Goal: Task Accomplishment & Management: Complete application form

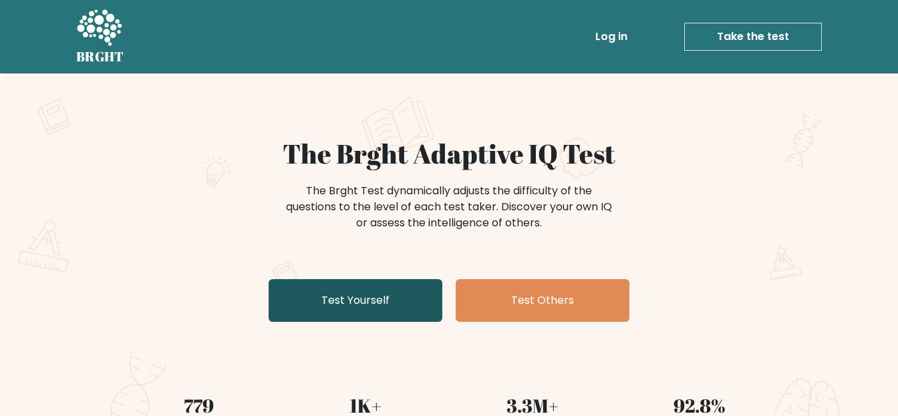
click at [398, 301] on link "Test Yourself" at bounding box center [356, 300] width 174 height 43
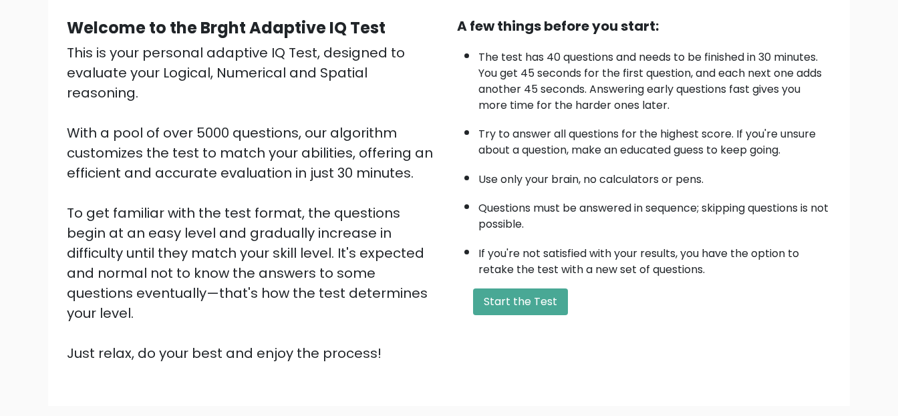
scroll to position [62, 0]
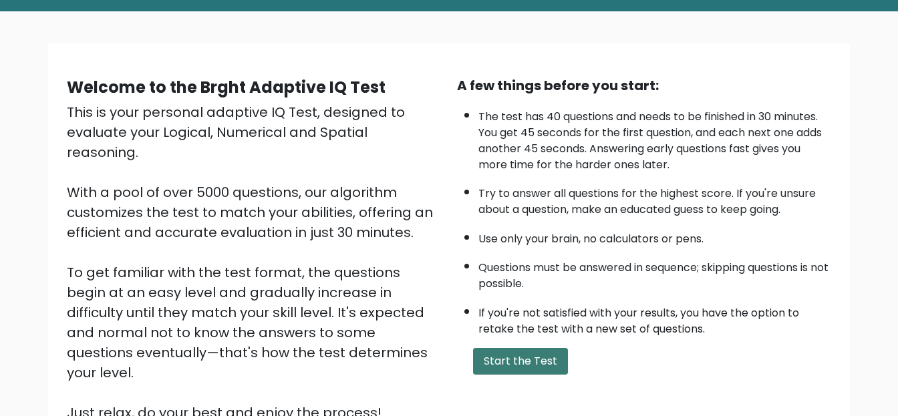
click at [523, 362] on button "Start the Test" at bounding box center [520, 361] width 95 height 27
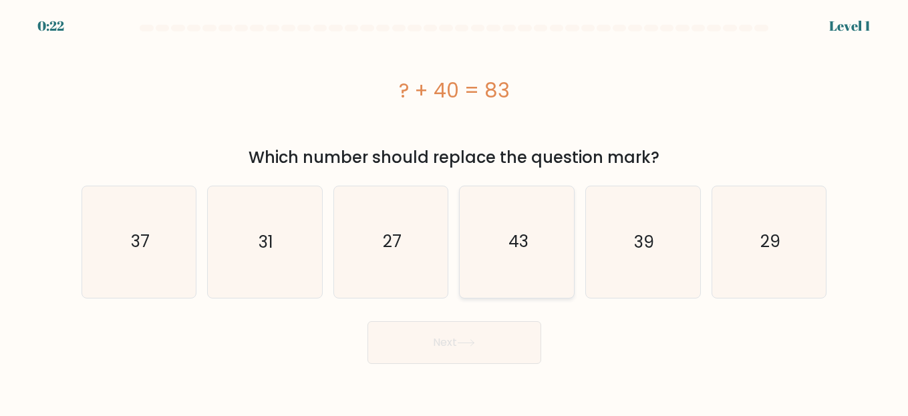
click at [518, 248] on text "43" at bounding box center [518, 242] width 20 height 23
click at [455, 212] on input "d. 43" at bounding box center [454, 209] width 1 height 3
radio input "true"
click at [502, 346] on button "Next" at bounding box center [455, 342] width 174 height 43
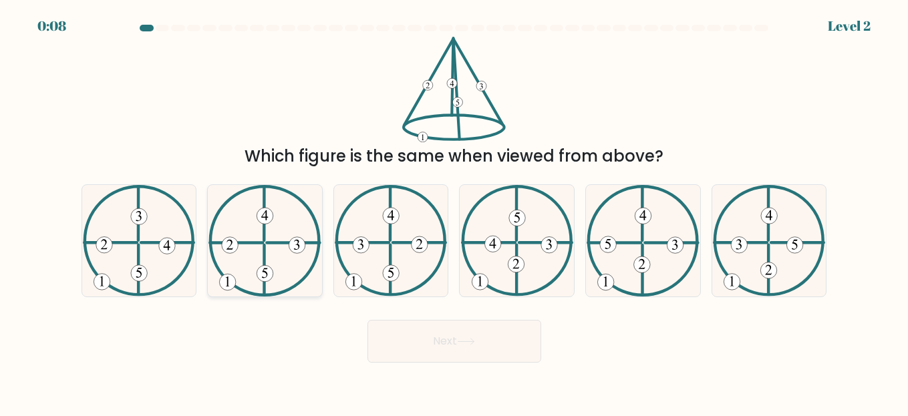
click at [283, 253] on icon at bounding box center [264, 241] width 112 height 112
click at [454, 212] on input "b." at bounding box center [454, 209] width 1 height 3
radio input "true"
click at [395, 339] on button "Next" at bounding box center [455, 341] width 174 height 43
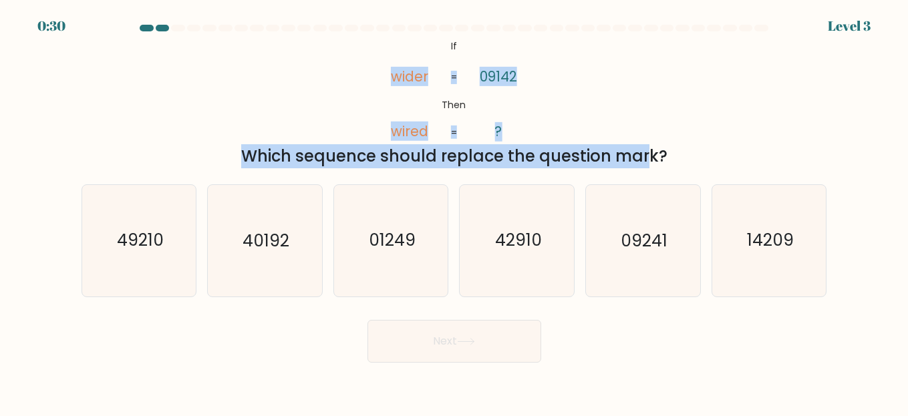
drag, startPoint x: 501, startPoint y: 55, endPoint x: 522, endPoint y: 143, distance: 90.0
click at [525, 144] on div "@import url('https://fonts.googleapis.com/css?family=Abril+Fatface:400,100,100i…" at bounding box center [455, 103] width 762 height 132
click at [505, 53] on icon "@import url('https://fonts.googleapis.com/css?family=Abril+Fatface:400,100,100i…" at bounding box center [454, 90] width 172 height 106
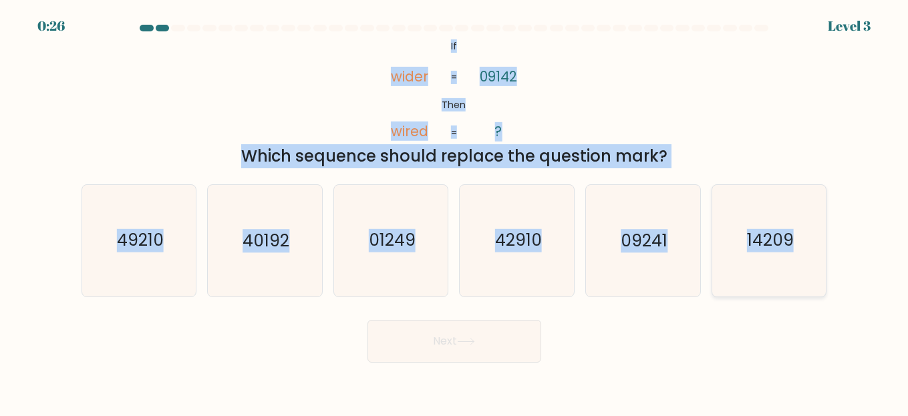
drag, startPoint x: 435, startPoint y: 45, endPoint x: 807, endPoint y: 240, distance: 419.4
click at [807, 240] on form "If ?" at bounding box center [454, 194] width 908 height 338
copy form "If Then wider wired 09142 ? = = Which sequence should replace the question mark…"
click at [640, 272] on icon "09241" at bounding box center [643, 241] width 112 height 112
click at [455, 212] on input "e. 09241" at bounding box center [454, 209] width 1 height 3
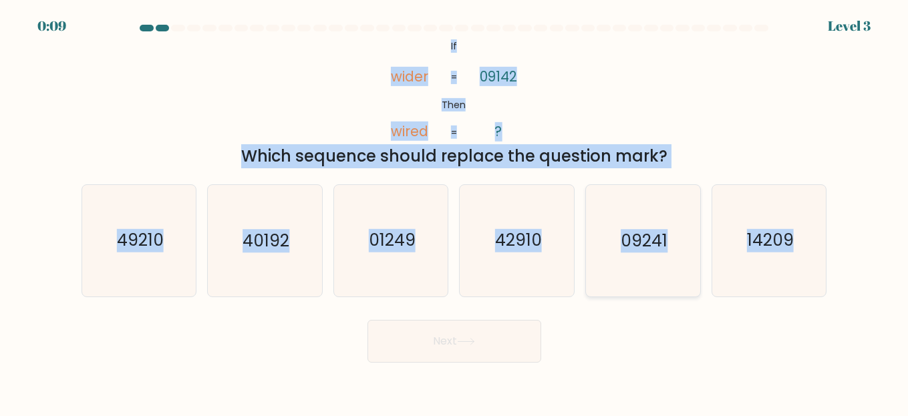
radio input "true"
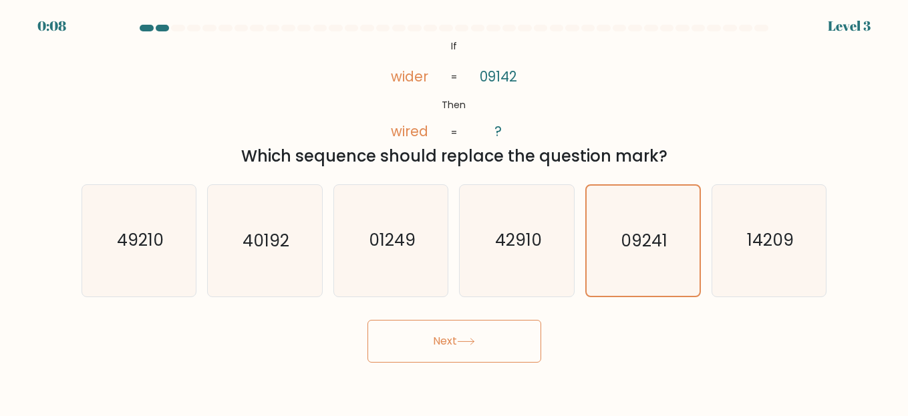
click at [480, 342] on button "Next" at bounding box center [455, 341] width 174 height 43
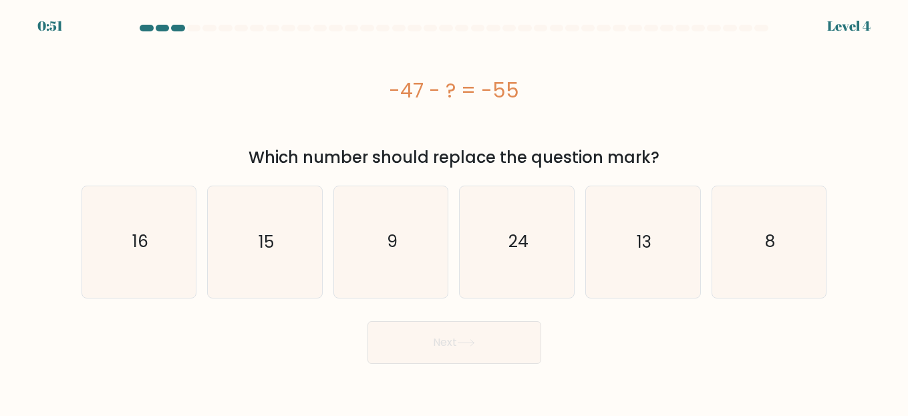
drag, startPoint x: 370, startPoint y: 96, endPoint x: 597, endPoint y: 96, distance: 226.5
click at [597, 96] on div "-47 - ? = -55" at bounding box center [455, 91] width 746 height 30
copy div "-47 - ? = -55"
click at [654, 104] on div "-47 - ? = -55" at bounding box center [455, 91] width 746 height 30
drag, startPoint x: 646, startPoint y: 104, endPoint x: 329, endPoint y: 91, distance: 317.0
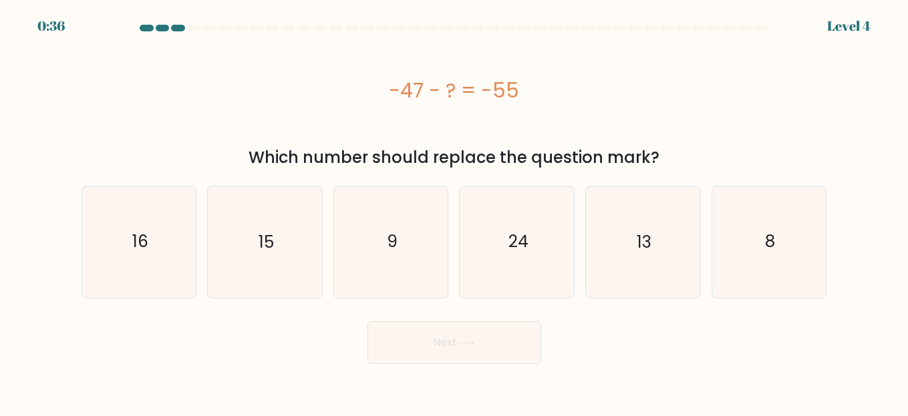
click at [329, 91] on div "-47 - ? = -55" at bounding box center [455, 91] width 746 height 30
click at [326, 92] on div "-47 - ? = -55" at bounding box center [455, 91] width 746 height 30
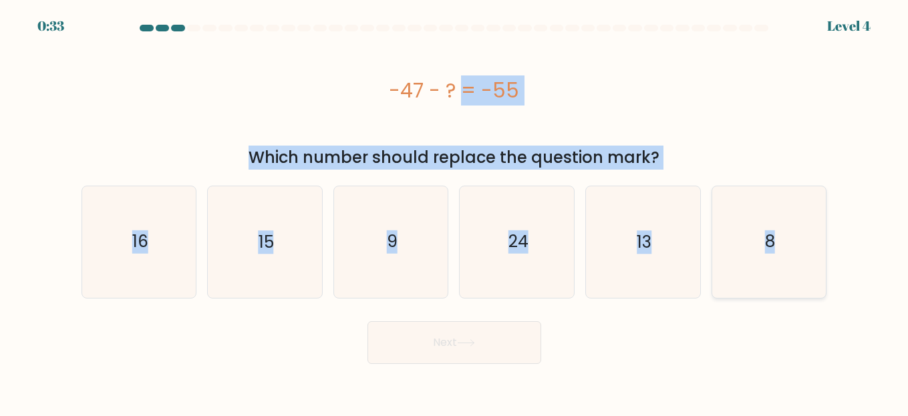
drag, startPoint x: 397, startPoint y: 92, endPoint x: 781, endPoint y: 251, distance: 415.9
click at [781, 251] on form "a. 9" at bounding box center [454, 194] width 908 height 339
click at [492, 294] on icon "24" at bounding box center [518, 242] width 112 height 112
click at [455, 212] on input "d. 24" at bounding box center [454, 209] width 1 height 3
radio input "true"
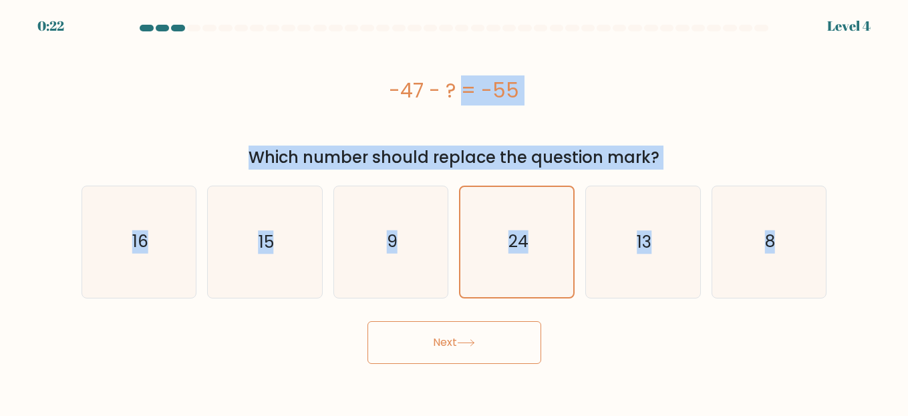
click at [731, 182] on div "a. 16 b. 15 c." at bounding box center [454, 237] width 756 height 124
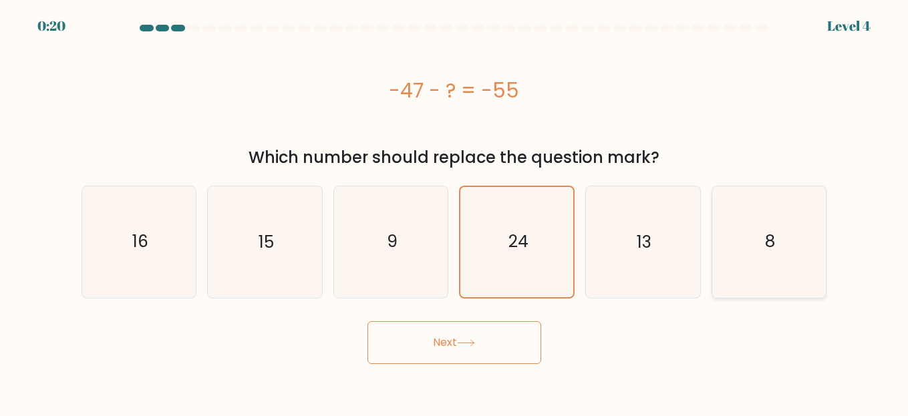
click at [771, 241] on text "8" at bounding box center [770, 242] width 10 height 23
click at [455, 212] on input "f. 8" at bounding box center [454, 209] width 1 height 3
radio input "true"
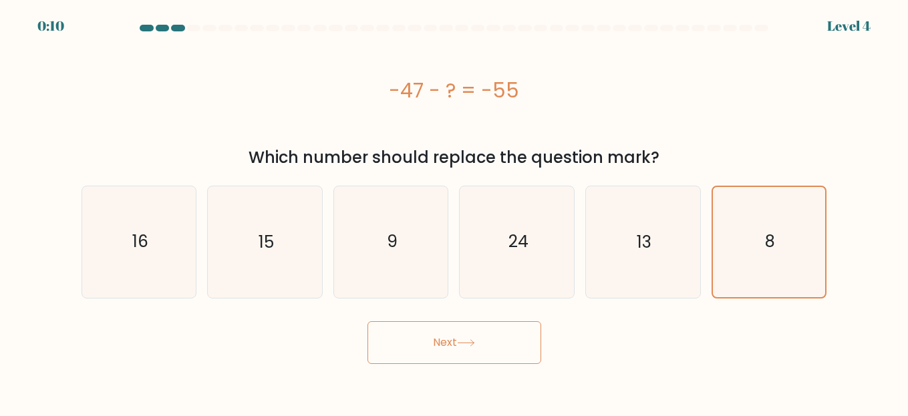
click at [464, 340] on icon at bounding box center [466, 342] width 18 height 7
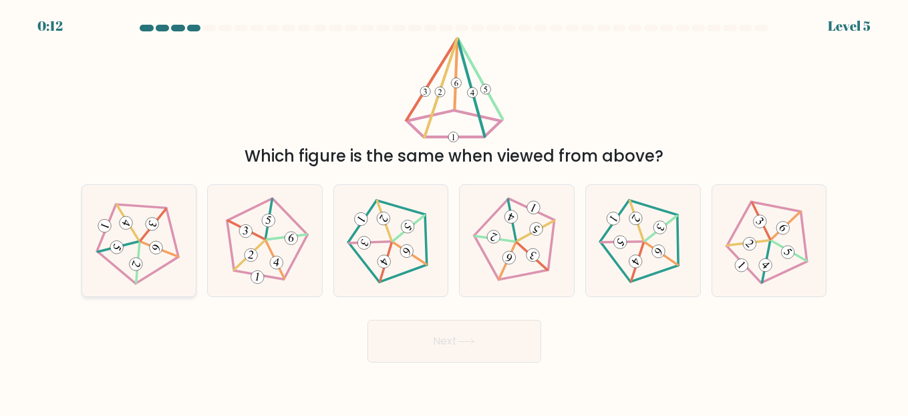
click at [143, 244] on 238 at bounding box center [158, 249] width 37 height 15
click at [454, 212] on input "a." at bounding box center [454, 209] width 1 height 3
radio input "true"
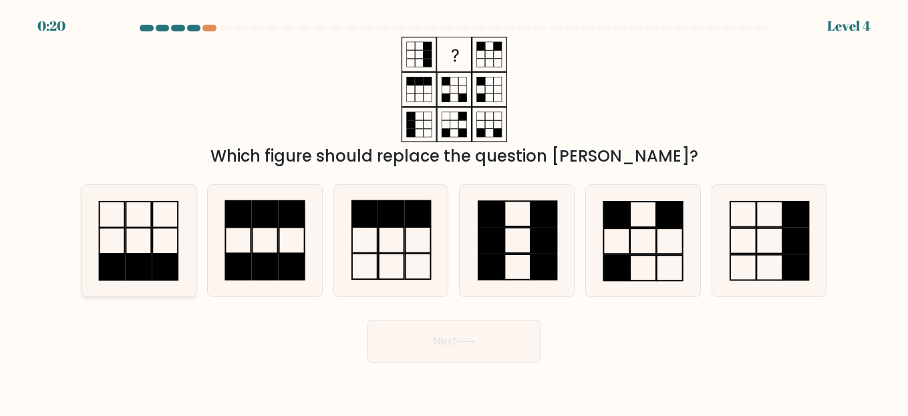
click at [131, 251] on icon at bounding box center [140, 241] width 112 height 112
click at [454, 212] on input "a." at bounding box center [454, 209] width 1 height 3
radio input "true"
click at [455, 328] on button "Next" at bounding box center [455, 341] width 174 height 43
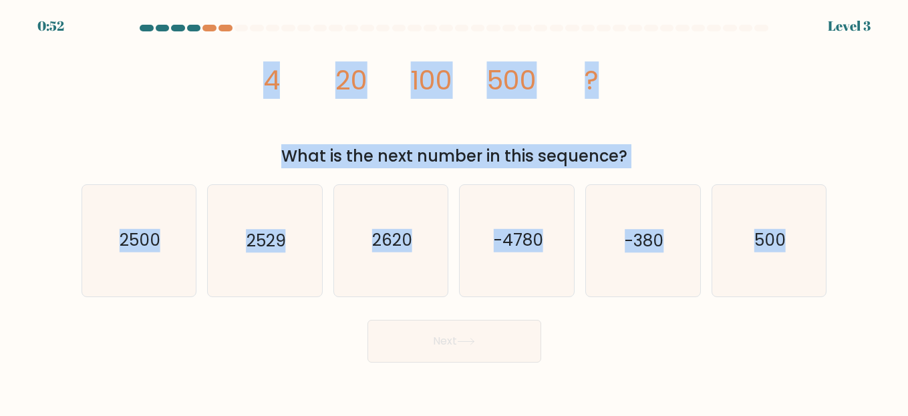
drag, startPoint x: 251, startPoint y: 80, endPoint x: 758, endPoint y: 325, distance: 563.4
click at [758, 325] on form at bounding box center [454, 194] width 908 height 338
copy form "4 20 100 500 ? What is the next number in this sequence? a. 2500 b. 2529 c. 262…"
click at [414, 286] on icon "2620" at bounding box center [391, 241] width 112 height 112
click at [454, 212] on input "c. 2620" at bounding box center [454, 209] width 1 height 3
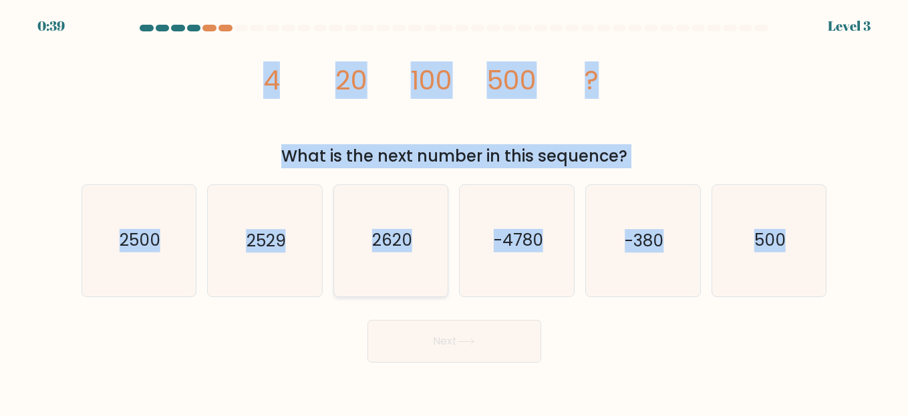
radio input "true"
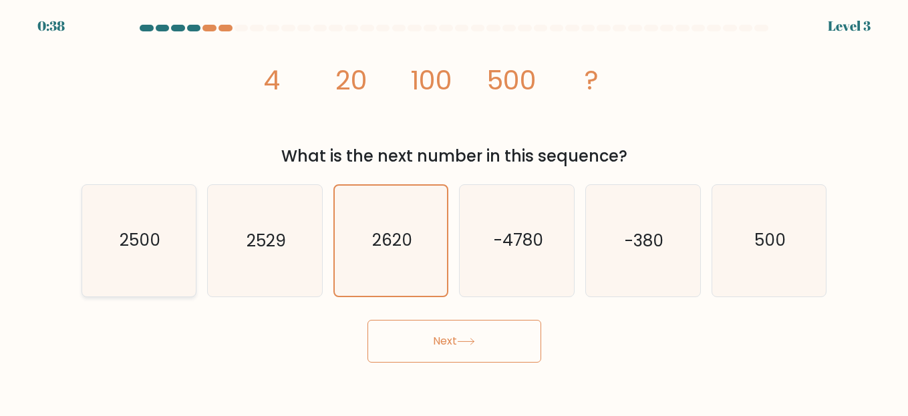
click at [144, 233] on text "2500" at bounding box center [140, 240] width 41 height 23
click at [454, 212] on input "a. 2500" at bounding box center [454, 209] width 1 height 3
radio input "true"
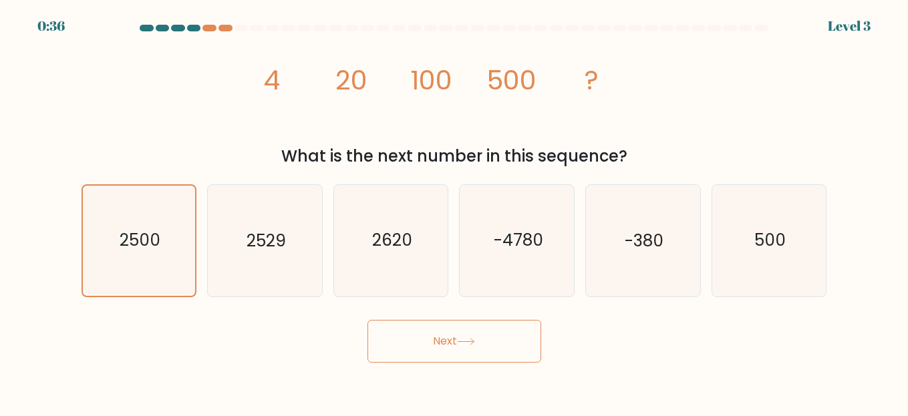
click at [440, 335] on button "Next" at bounding box center [455, 341] width 174 height 43
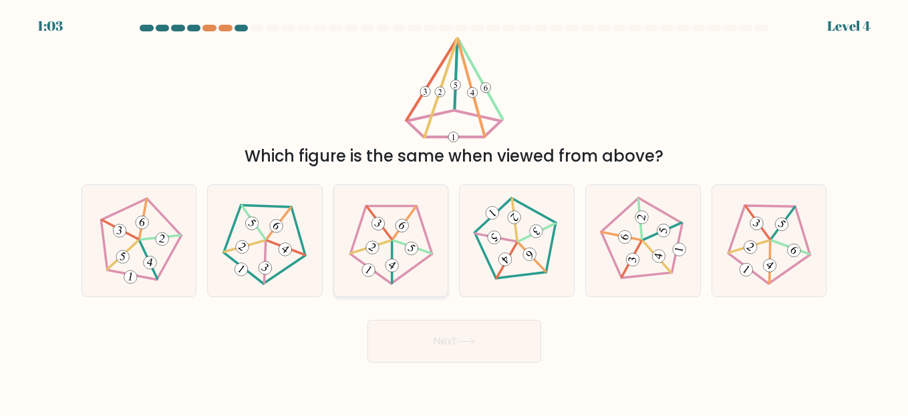
click at [401, 259] on icon at bounding box center [391, 240] width 89 height 89
click at [454, 212] on input "c." at bounding box center [454, 209] width 1 height 3
radio input "true"
click at [429, 343] on button "Next" at bounding box center [455, 341] width 174 height 43
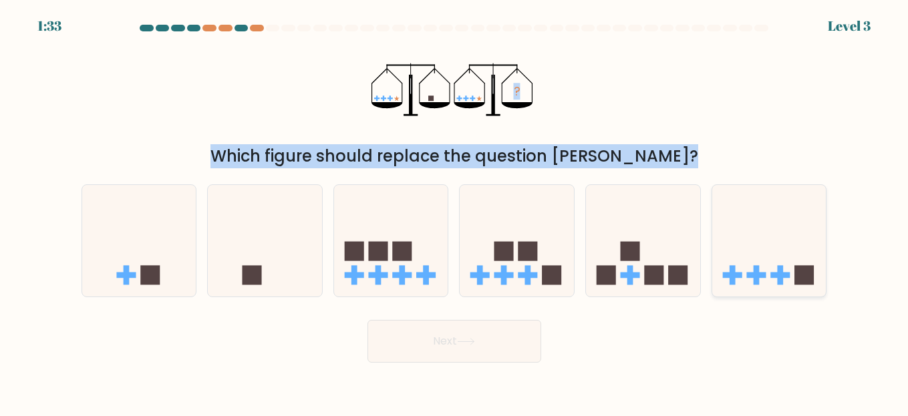
drag, startPoint x: 303, startPoint y: 94, endPoint x: 817, endPoint y: 292, distance: 550.9
click at [817, 292] on form at bounding box center [454, 194] width 908 height 338
click at [715, 154] on div "Which figure should replace the question mark?" at bounding box center [455, 156] width 730 height 24
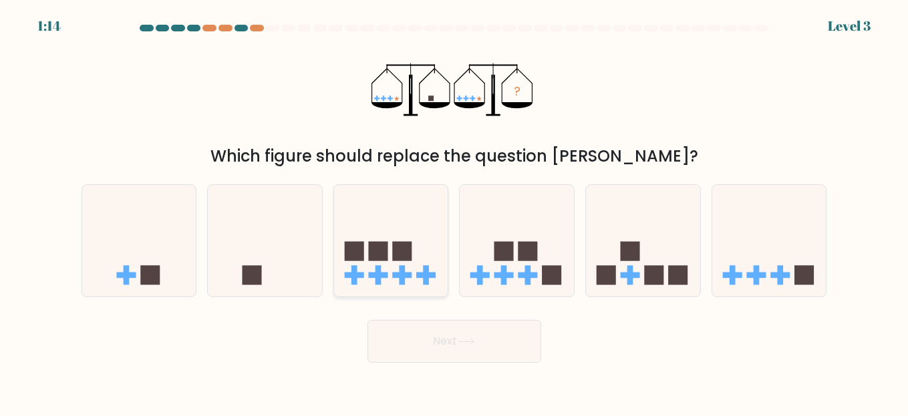
click at [407, 247] on rect at bounding box center [401, 251] width 19 height 19
click at [454, 212] on input "c." at bounding box center [454, 209] width 1 height 3
radio input "true"
click at [471, 350] on button "Next" at bounding box center [455, 341] width 174 height 43
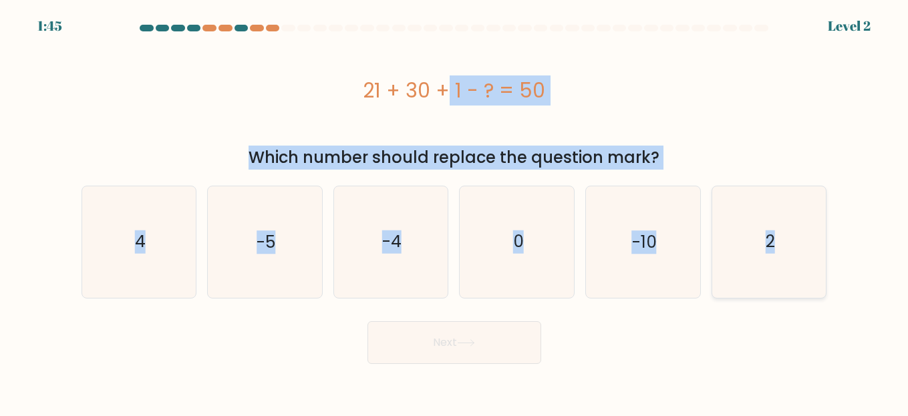
drag, startPoint x: 388, startPoint y: 100, endPoint x: 785, endPoint y: 234, distance: 419.1
click at [785, 234] on form "a. 4" at bounding box center [454, 194] width 908 height 339
copy form "21 + 30 + 1 - ? = 50 Which number should replace the question mark? a. 4 b. -5 …"
click at [441, 188] on icon "-4" at bounding box center [391, 242] width 112 height 112
click at [454, 208] on input "c. -4" at bounding box center [454, 209] width 1 height 3
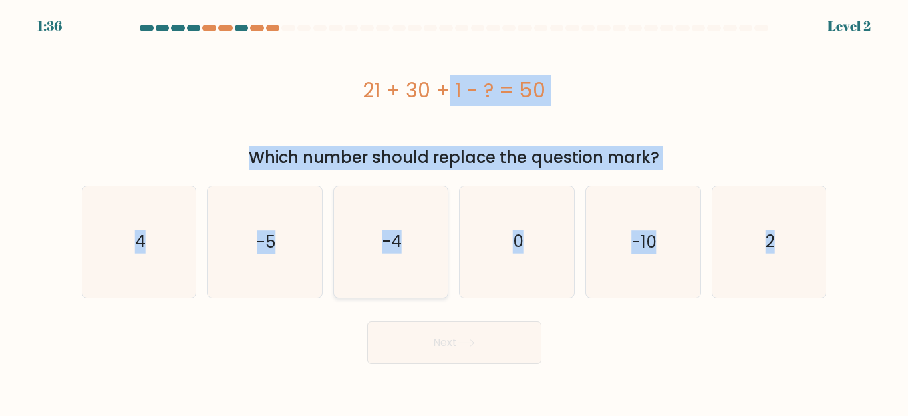
radio input "true"
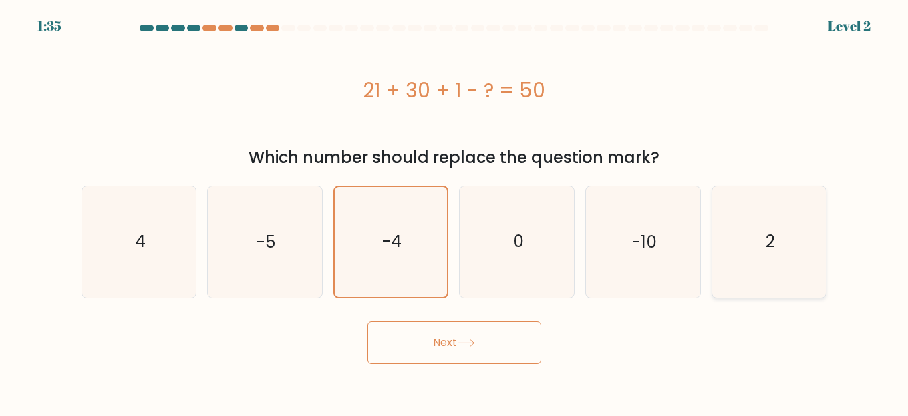
click at [750, 229] on icon "2" at bounding box center [770, 242] width 112 height 112
click at [455, 212] on input "f. 2" at bounding box center [454, 209] width 1 height 3
radio input "true"
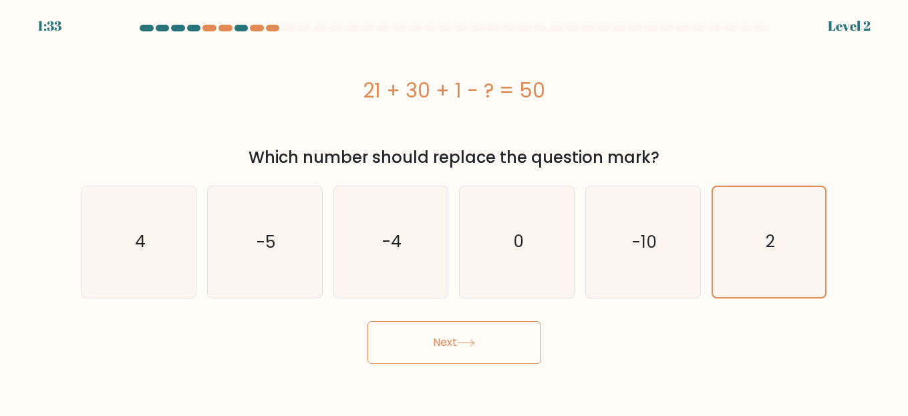
click at [438, 346] on button "Next" at bounding box center [455, 342] width 174 height 43
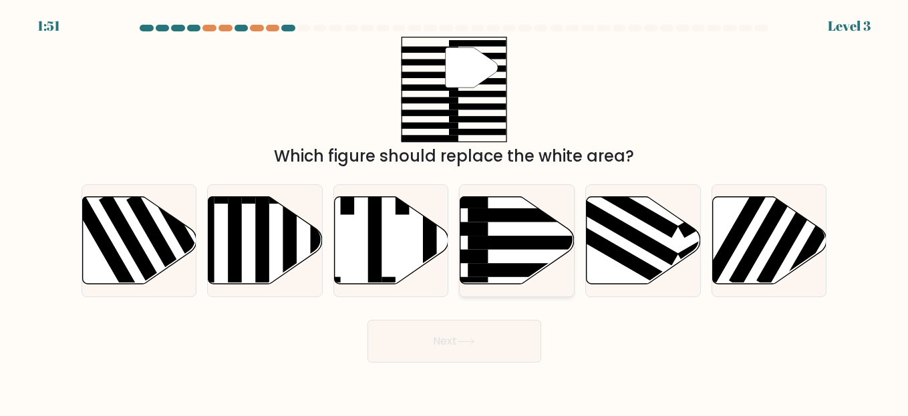
click at [497, 245] on rect at bounding box center [530, 243] width 124 height 14
click at [455, 212] on input "d." at bounding box center [454, 209] width 1 height 3
radio input "true"
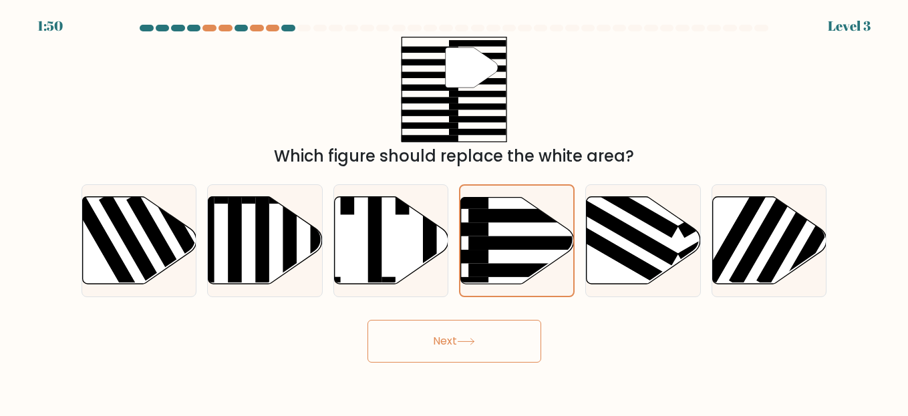
click at [513, 340] on button "Next" at bounding box center [455, 341] width 174 height 43
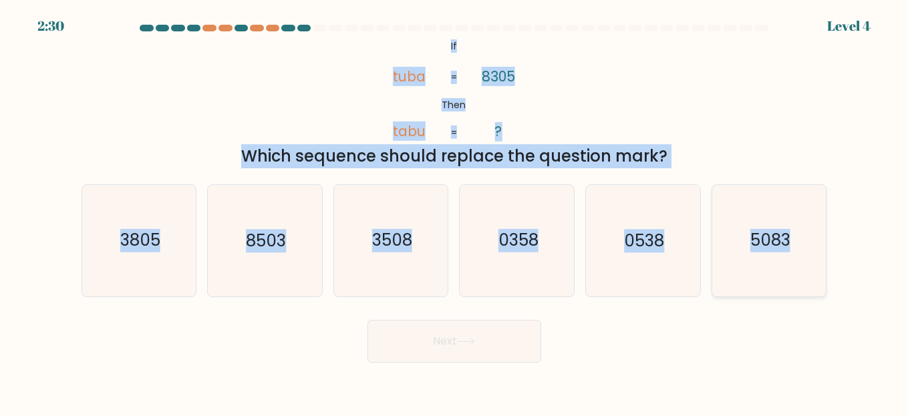
drag, startPoint x: 444, startPoint y: 42, endPoint x: 799, endPoint y: 233, distance: 403.3
click at [799, 233] on form "If ?" at bounding box center [454, 194] width 908 height 338
copy form "If Then tuba tabu 8305 ? = = Which sequence should replace the question mark? a…"
click at [718, 192] on icon "5083" at bounding box center [770, 241] width 112 height 112
click at [455, 208] on input "f. 5083" at bounding box center [454, 209] width 1 height 3
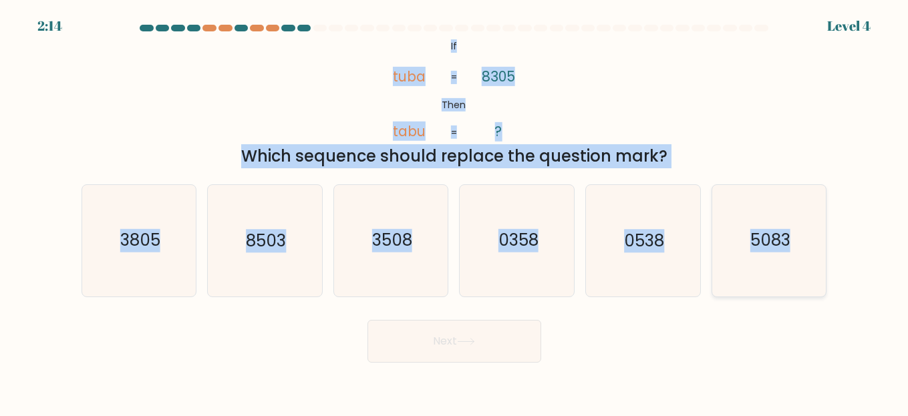
radio input "true"
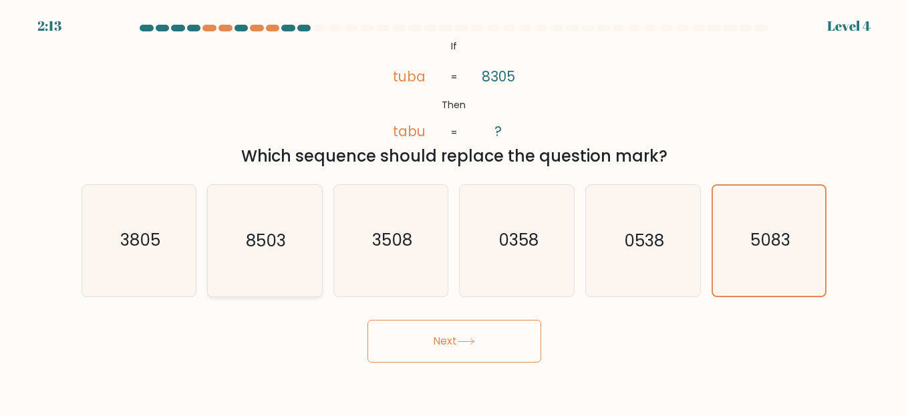
click at [277, 237] on text "8503" at bounding box center [266, 240] width 40 height 23
click at [454, 212] on input "b. 8503" at bounding box center [454, 209] width 1 height 3
radio input "true"
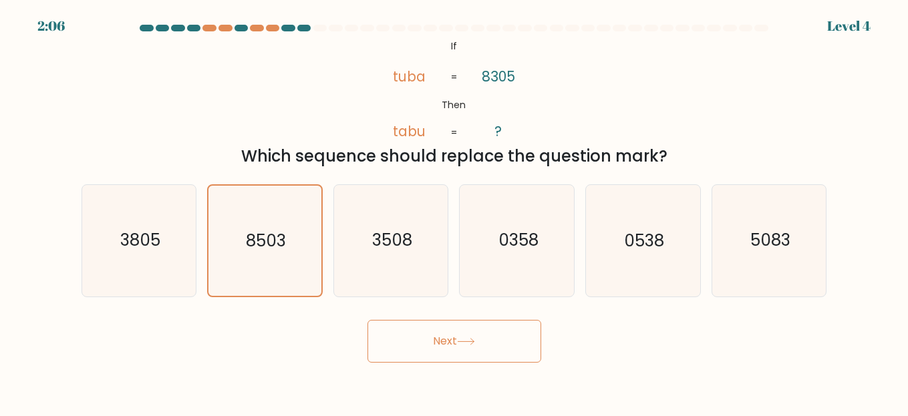
click at [478, 336] on button "Next" at bounding box center [455, 341] width 174 height 43
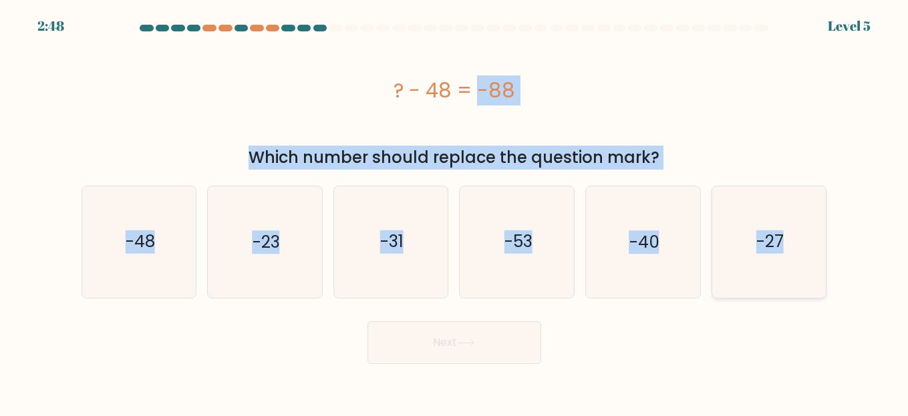
drag, startPoint x: 380, startPoint y: 88, endPoint x: 781, endPoint y: 215, distance: 420.6
click at [781, 215] on form "a." at bounding box center [454, 194] width 908 height 339
copy form "? - 48 = -88 Which number should replace the question mark? a. -48 b. -23 c. -3…"
click at [646, 243] on text "-40" at bounding box center [645, 242] width 30 height 23
click at [455, 212] on input "e. -40" at bounding box center [454, 209] width 1 height 3
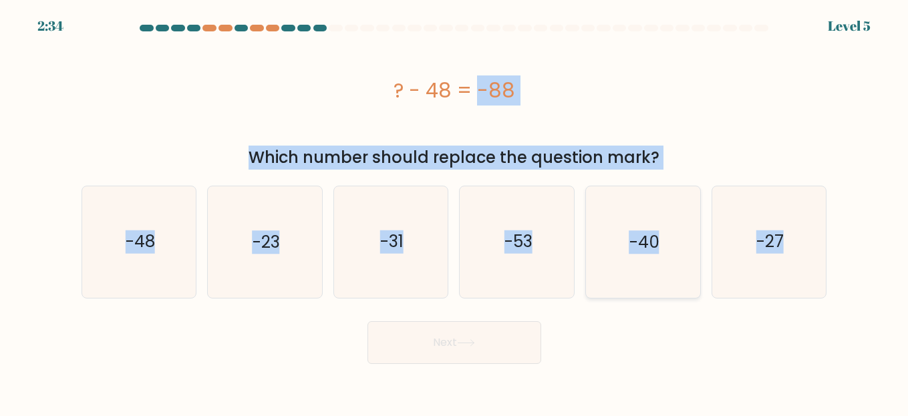
radio input "true"
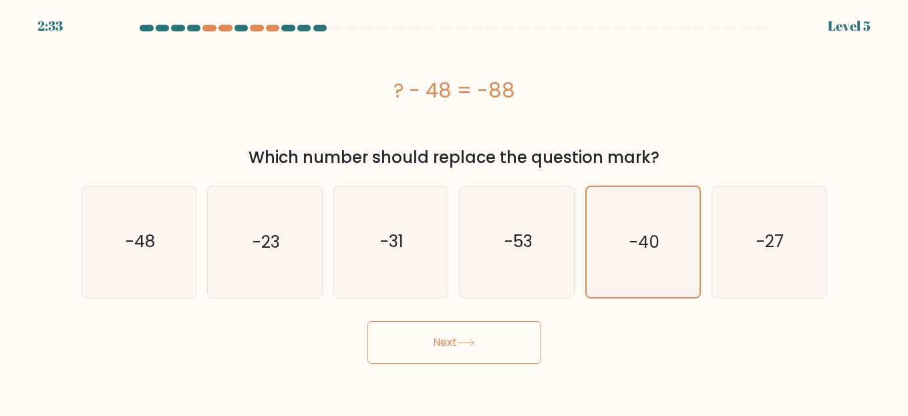
click at [482, 350] on button "Next" at bounding box center [455, 342] width 174 height 43
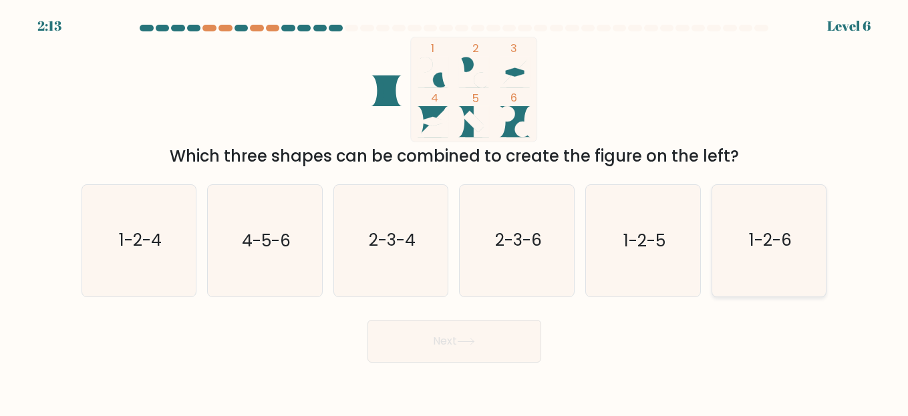
click at [760, 235] on text "1-2-6" at bounding box center [770, 240] width 43 height 23
click at [455, 212] on input "f. 1-2-6" at bounding box center [454, 209] width 1 height 3
radio input "true"
click at [475, 338] on icon at bounding box center [466, 341] width 18 height 7
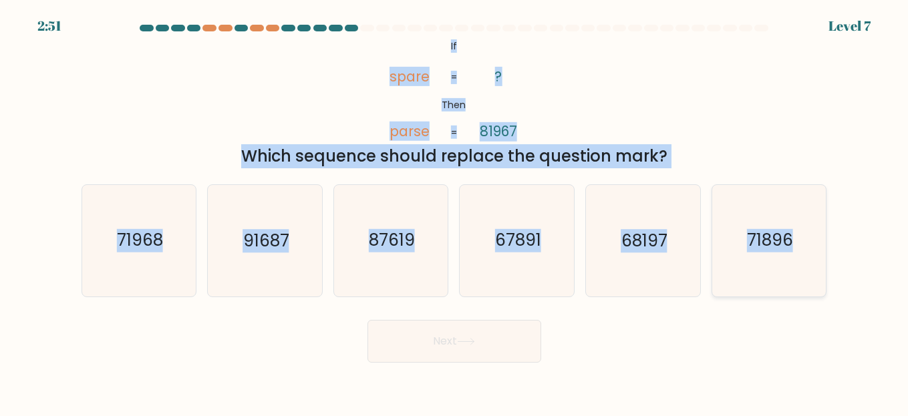
drag, startPoint x: 436, startPoint y: 39, endPoint x: 805, endPoint y: 237, distance: 418.6
click at [805, 237] on form "If ?" at bounding box center [454, 194] width 908 height 338
copy form "If Then spare parse ? 81967 = = Which sequence should replace the question mark…"
click at [719, 196] on icon "71896" at bounding box center [770, 241] width 112 height 112
click at [455, 208] on input "f. 71896" at bounding box center [454, 209] width 1 height 3
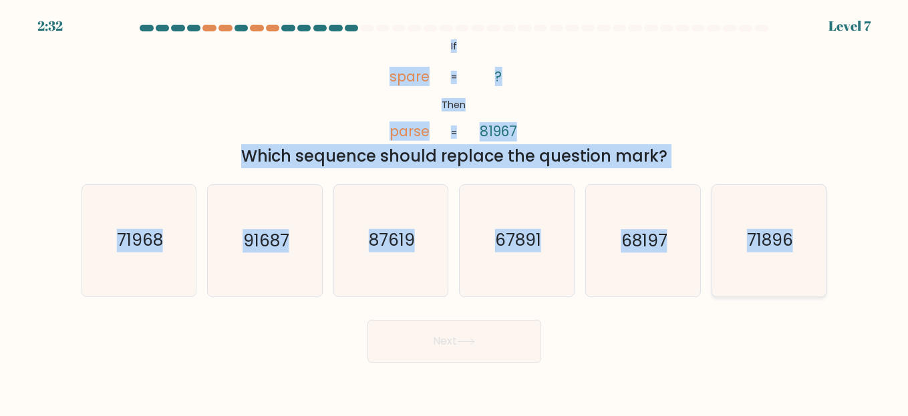
radio input "true"
drag, startPoint x: 427, startPoint y: 37, endPoint x: 795, endPoint y: 251, distance: 424.9
click at [795, 251] on form "If ?" at bounding box center [454, 194] width 908 height 338
copy form "If Then spare parse ? 81967 = = Which sequence should replace the question mark…"
click at [774, 120] on div "@import url('https://fonts.googleapis.com/css?family=Abril+Fatface:400,100,100i…" at bounding box center [455, 103] width 762 height 132
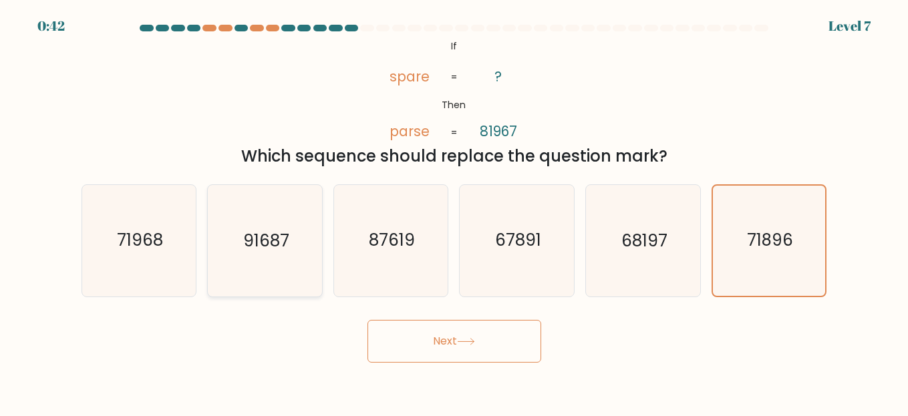
click at [255, 237] on text "91687" at bounding box center [266, 240] width 46 height 23
click at [454, 212] on input "b. 91687" at bounding box center [454, 209] width 1 height 3
radio input "true"
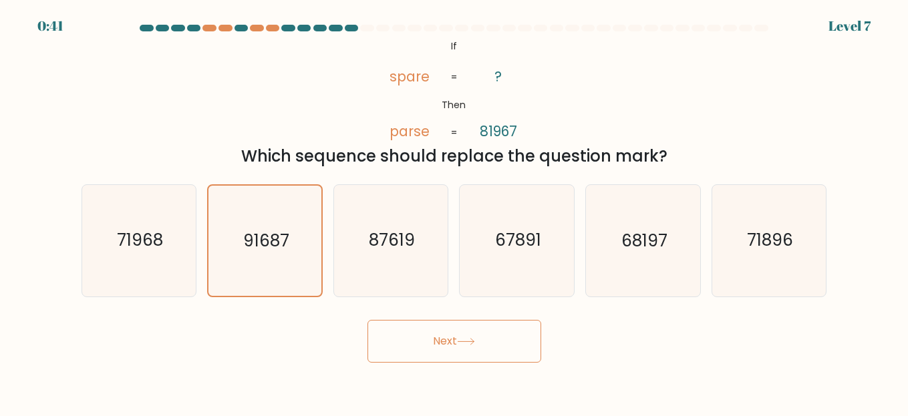
click at [460, 345] on icon at bounding box center [466, 341] width 18 height 7
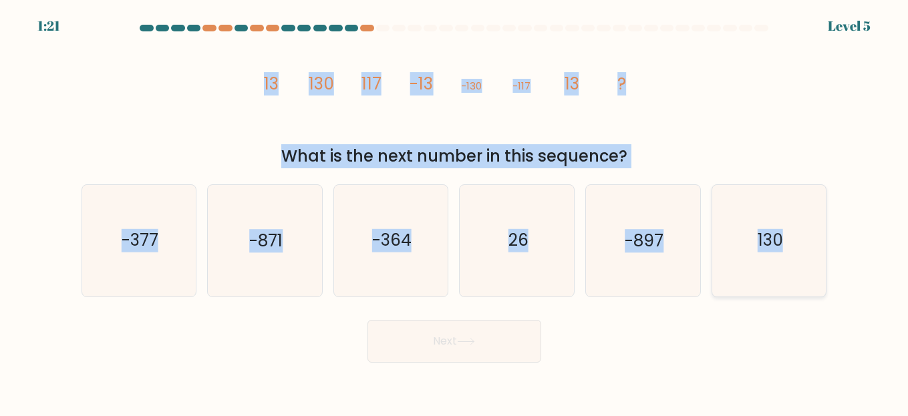
drag, startPoint x: 243, startPoint y: 83, endPoint x: 785, endPoint y: 241, distance: 564.0
click at [785, 241] on form at bounding box center [454, 194] width 908 height 338
copy form "13 130 117 -13 -130 -117 13 ? What is the next number in this sequence? a. -377…"
click at [769, 238] on text "130" at bounding box center [770, 240] width 25 height 23
click at [455, 212] on input "f. 130" at bounding box center [454, 209] width 1 height 3
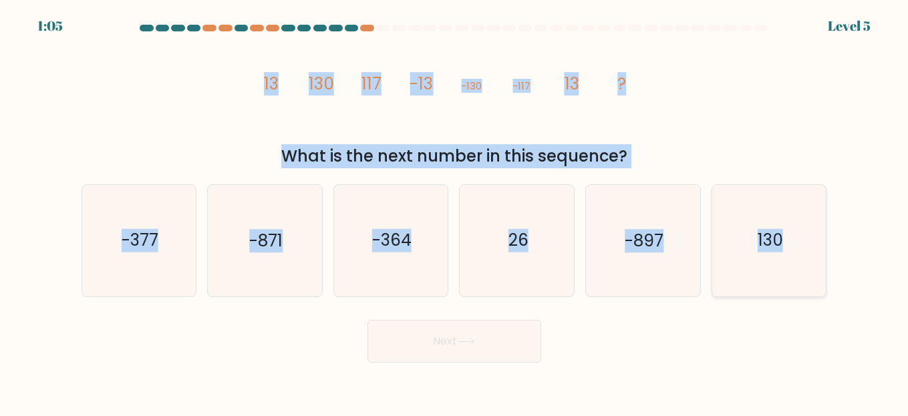
radio input "true"
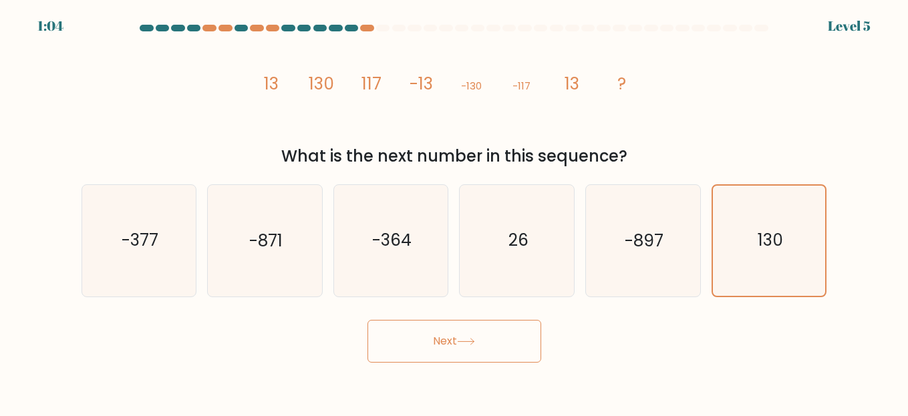
click at [435, 354] on button "Next" at bounding box center [455, 341] width 174 height 43
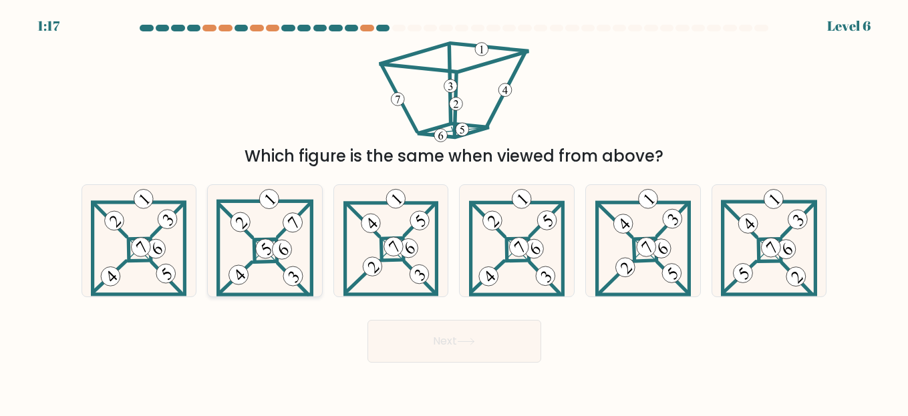
click at [274, 249] on 898 at bounding box center [281, 249] width 27 height 27
click at [454, 212] on input "b." at bounding box center [454, 209] width 1 height 3
radio input "true"
click at [464, 345] on icon at bounding box center [466, 341] width 18 height 7
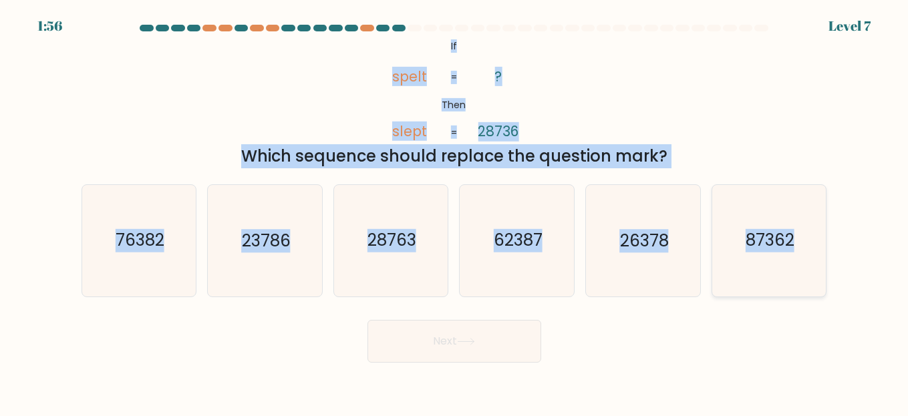
drag, startPoint x: 431, startPoint y: 46, endPoint x: 808, endPoint y: 232, distance: 420.2
click at [808, 232] on form "If ?" at bounding box center [454, 194] width 908 height 338
copy form "If Then spelt slept ? 28736 = = Which sequence should replace the question mark…"
click at [256, 241] on text "23786" at bounding box center [266, 240] width 49 height 23
click at [454, 212] on input "b. 23786" at bounding box center [454, 209] width 1 height 3
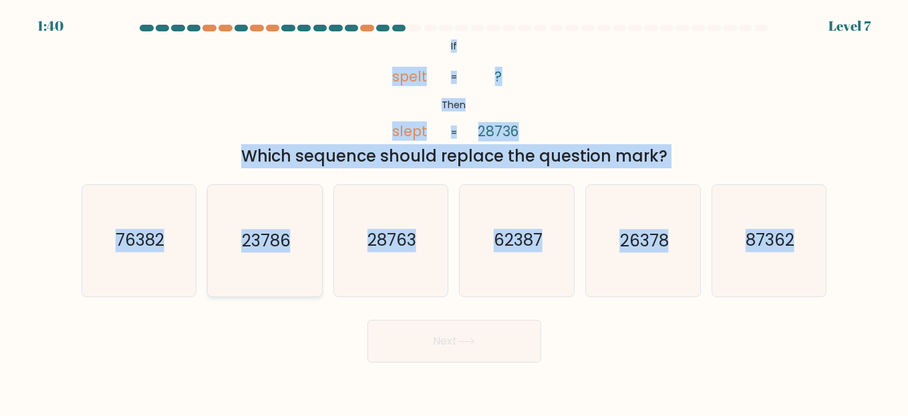
radio input "true"
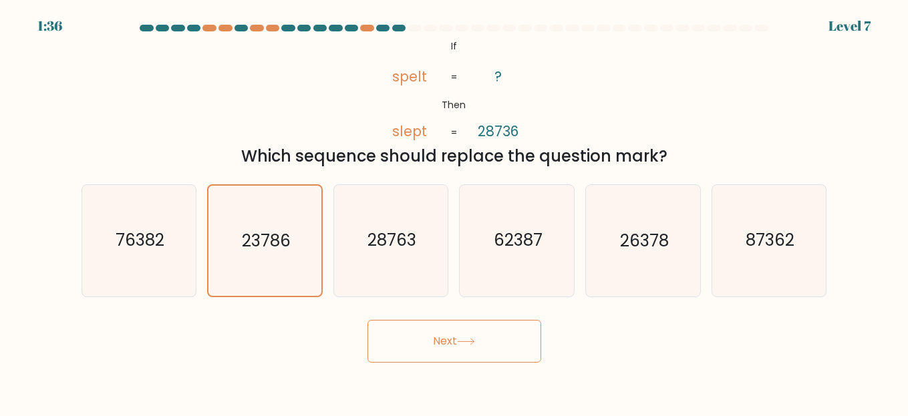
click at [498, 344] on button "Next" at bounding box center [455, 341] width 174 height 43
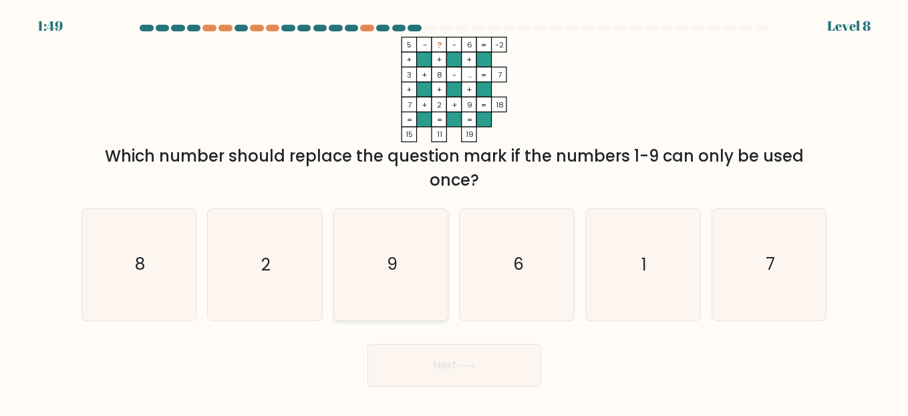
click at [430, 254] on icon "9" at bounding box center [391, 265] width 112 height 112
click at [454, 212] on input "c. 9" at bounding box center [454, 209] width 1 height 3
radio input "true"
click at [450, 369] on button "Next" at bounding box center [455, 365] width 174 height 43
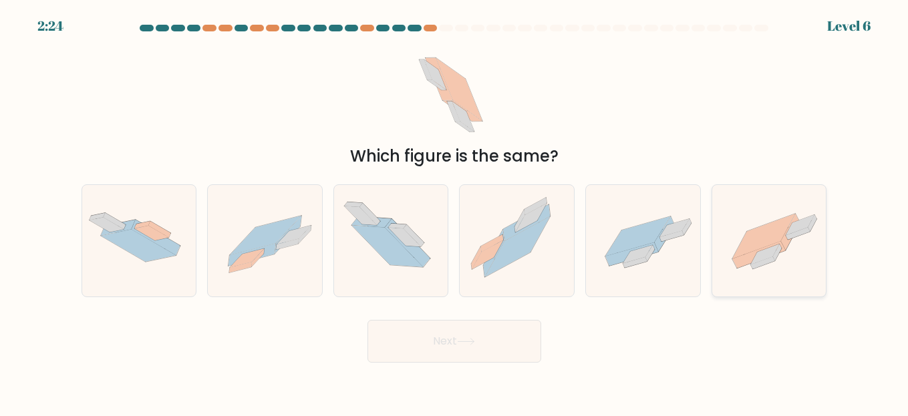
click at [775, 248] on icon at bounding box center [765, 254] width 29 height 21
click at [455, 212] on input "f." at bounding box center [454, 209] width 1 height 3
radio input "true"
click at [449, 339] on button "Next" at bounding box center [455, 341] width 174 height 43
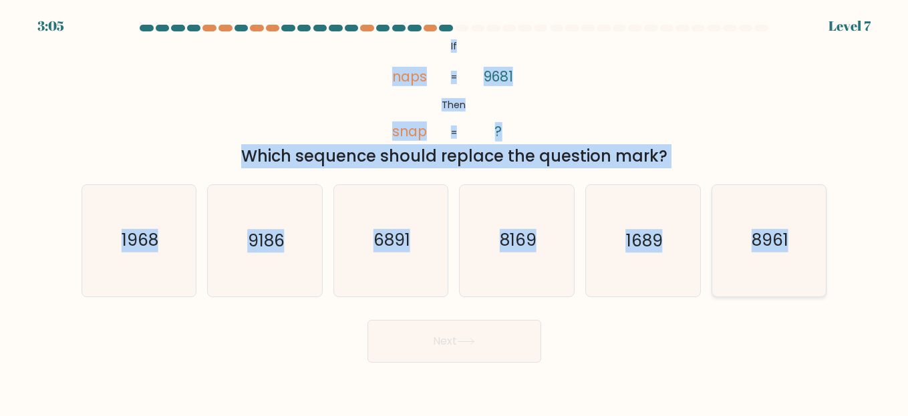
drag, startPoint x: 442, startPoint y: 43, endPoint x: 803, endPoint y: 228, distance: 404.7
click at [802, 228] on form "If ?" at bounding box center [454, 194] width 908 height 338
copy form "If Then naps snap 9681 ? = = Which sequence should replace the question mark? a…"
click at [816, 167] on div "Which sequence should replace the question mark?" at bounding box center [455, 156] width 730 height 24
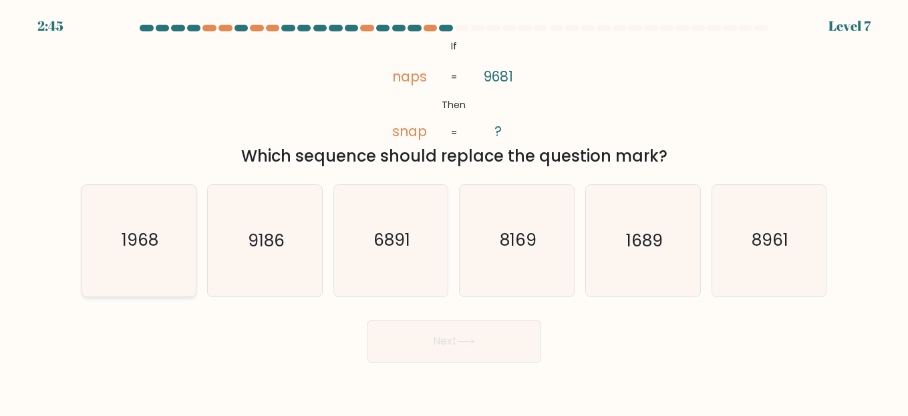
click at [140, 236] on text "1968" at bounding box center [140, 240] width 37 height 23
click at [454, 212] on input "a. 1968" at bounding box center [454, 209] width 1 height 3
radio input "true"
click at [508, 337] on button "Next" at bounding box center [455, 341] width 174 height 43
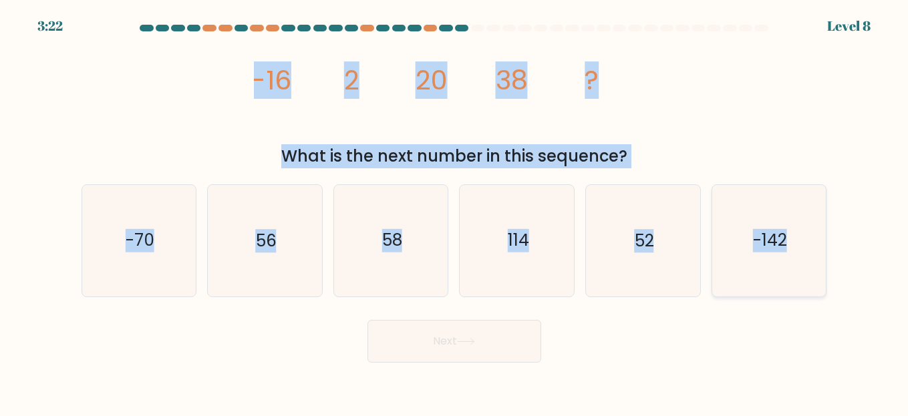
drag, startPoint x: 211, startPoint y: 74, endPoint x: 793, endPoint y: 217, distance: 599.4
click at [793, 217] on form at bounding box center [454, 194] width 908 height 338
copy form "-16 2 20 38 ? What is the next number in this sequence? a. -70 b. 56 c. 58 d. 1…"
click at [253, 235] on icon "56" at bounding box center [265, 241] width 112 height 112
click at [454, 212] on input "b. 56" at bounding box center [454, 209] width 1 height 3
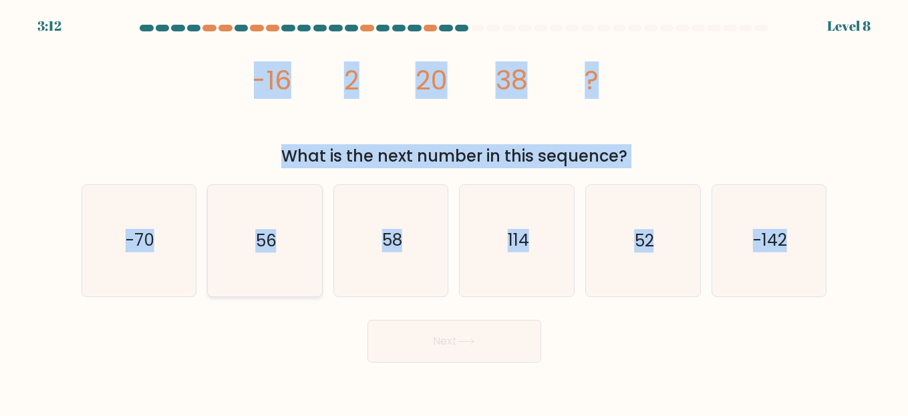
radio input "true"
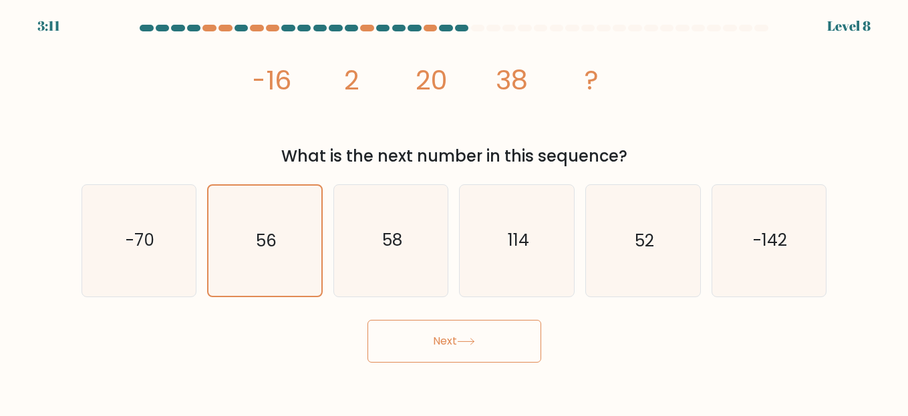
click at [448, 331] on button "Next" at bounding box center [455, 341] width 174 height 43
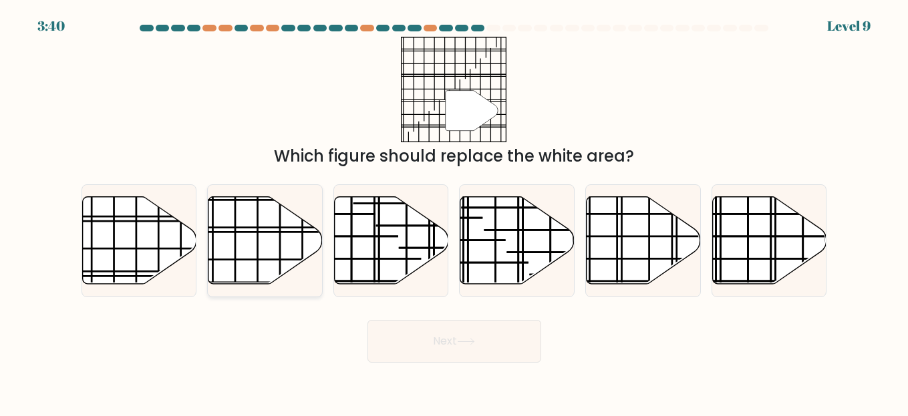
click at [266, 251] on icon at bounding box center [265, 241] width 114 height 88
click at [454, 212] on input "b." at bounding box center [454, 209] width 1 height 3
radio input "true"
click at [400, 340] on button "Next" at bounding box center [455, 341] width 174 height 43
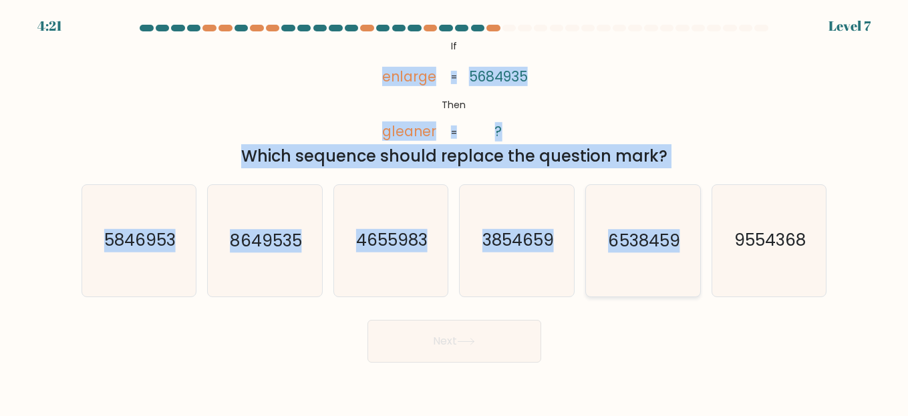
drag, startPoint x: 374, startPoint y: 44, endPoint x: 677, endPoint y: 228, distance: 354.1
click at [677, 228] on form "If ?" at bounding box center [454, 194] width 908 height 338
drag, startPoint x: 444, startPoint y: 46, endPoint x: 822, endPoint y: 241, distance: 424.7
click at [822, 241] on form "If ?" at bounding box center [454, 194] width 908 height 338
click at [523, 246] on text "3854659" at bounding box center [518, 240] width 72 height 23
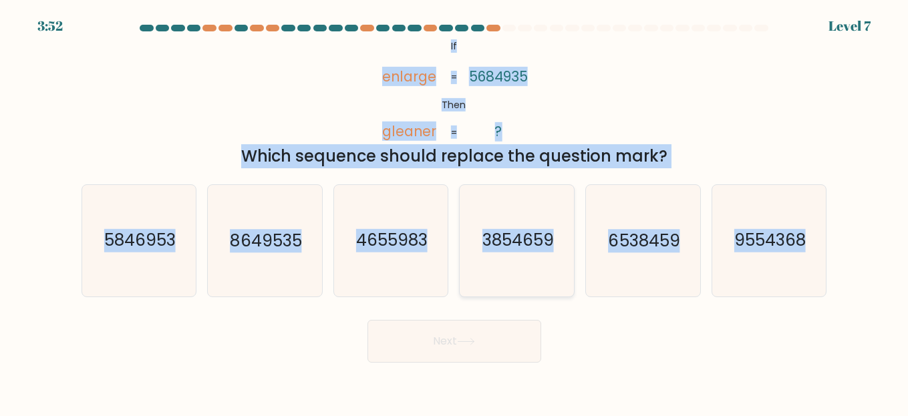
click at [455, 212] on input "d. 3854659" at bounding box center [454, 209] width 1 height 3
radio input "true"
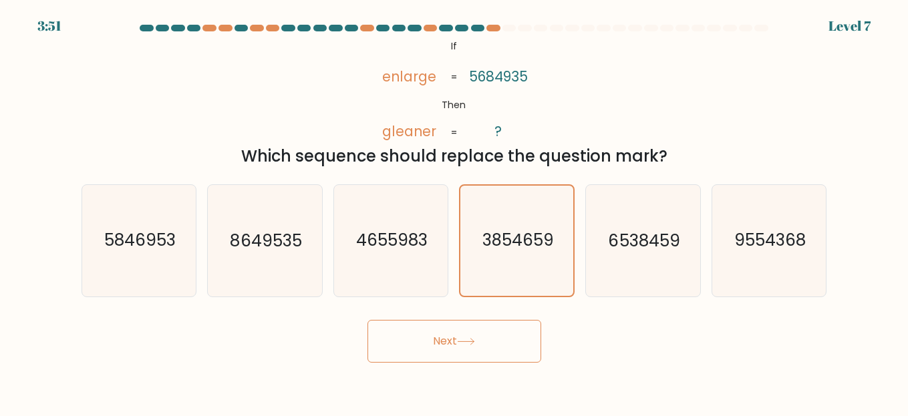
click at [480, 340] on button "Next" at bounding box center [455, 341] width 174 height 43
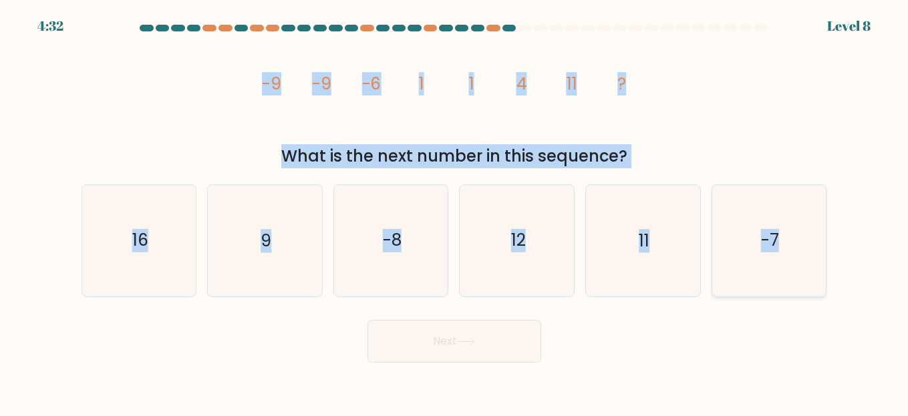
drag, startPoint x: 260, startPoint y: 82, endPoint x: 787, endPoint y: 225, distance: 545.7
click at [787, 225] on form at bounding box center [454, 194] width 908 height 338
click at [142, 244] on text "16" at bounding box center [140, 240] width 16 height 23
click at [454, 212] on input "a. 16" at bounding box center [454, 209] width 1 height 3
radio input "true"
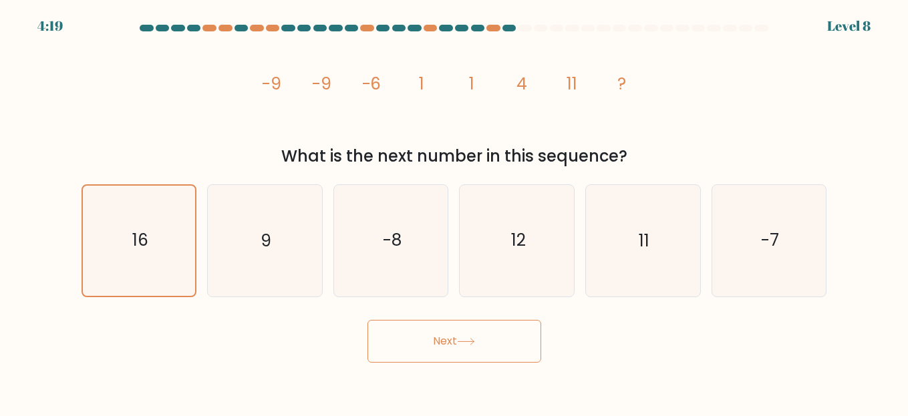
click at [480, 345] on button "Next" at bounding box center [455, 341] width 174 height 43
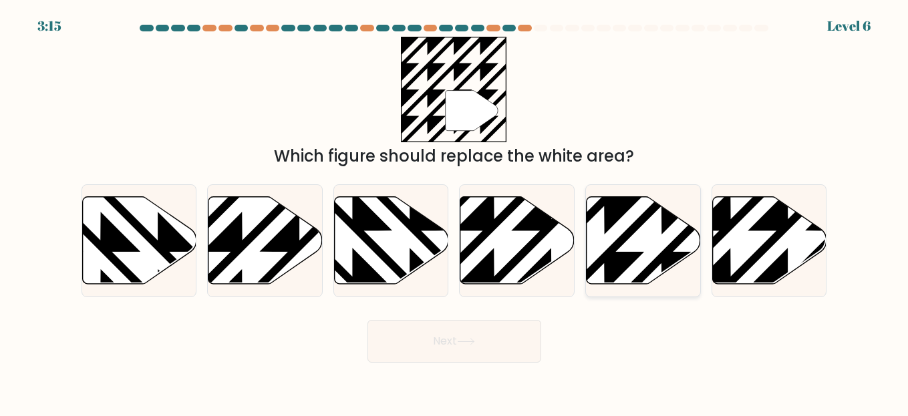
click at [662, 241] on icon at bounding box center [644, 241] width 114 height 88
click at [455, 212] on input "e." at bounding box center [454, 209] width 1 height 3
radio input "true"
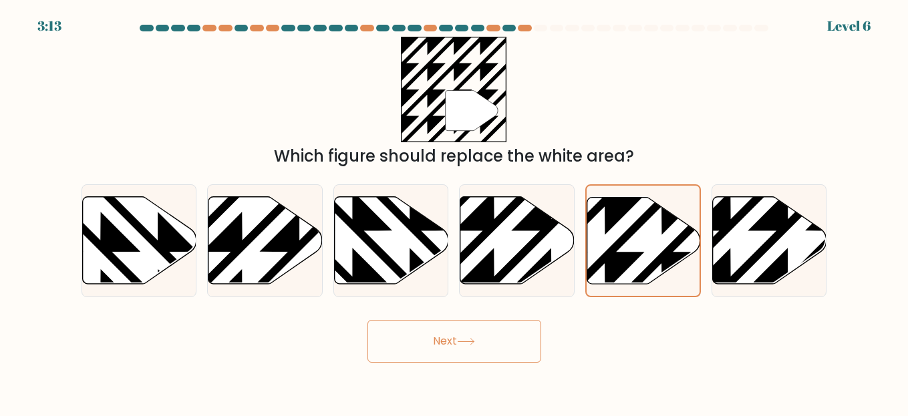
click at [431, 350] on button "Next" at bounding box center [455, 341] width 174 height 43
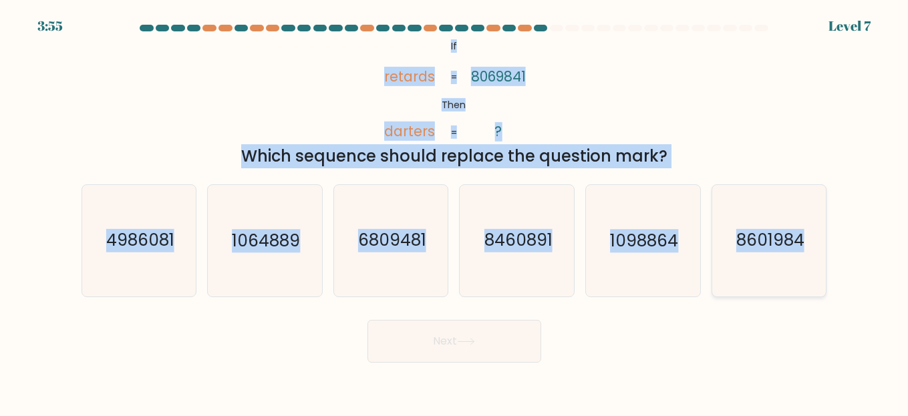
drag, startPoint x: 434, startPoint y: 49, endPoint x: 813, endPoint y: 234, distance: 421.7
click at [813, 234] on form "If ?" at bounding box center [454, 194] width 908 height 338
click at [146, 245] on text "4986081" at bounding box center [140, 240] width 68 height 23
click at [454, 212] on input "a. 4986081" at bounding box center [454, 209] width 1 height 3
radio input "true"
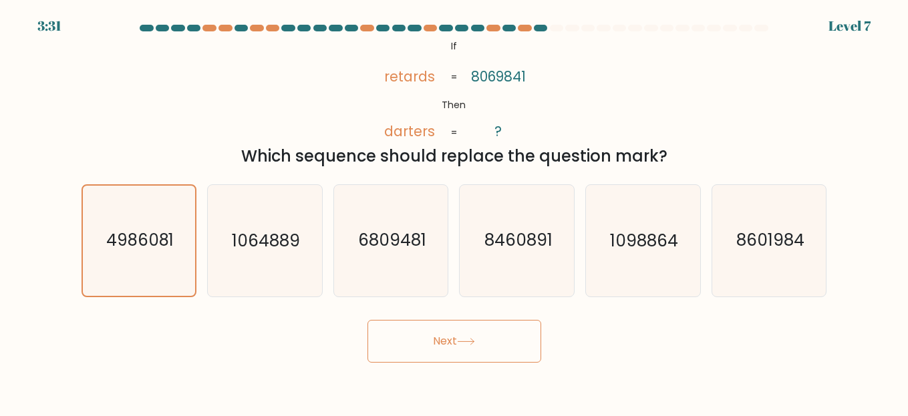
click at [517, 333] on button "Next" at bounding box center [455, 341] width 174 height 43
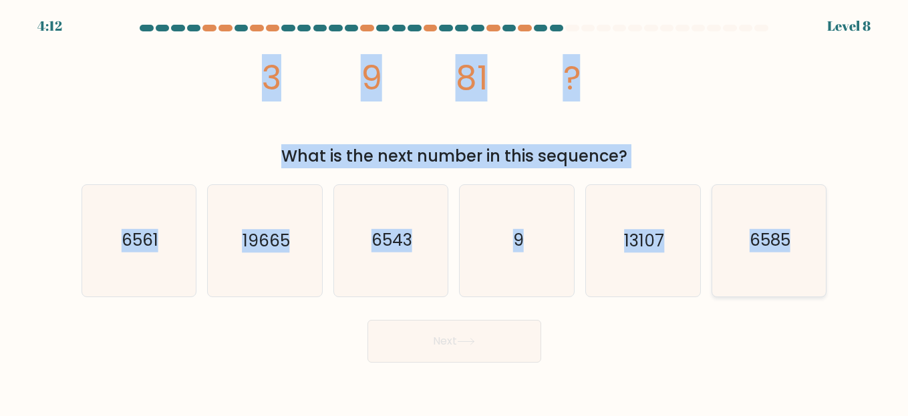
drag, startPoint x: 241, startPoint y: 76, endPoint x: 807, endPoint y: 233, distance: 588.0
click at [807, 233] on form at bounding box center [454, 194] width 908 height 338
click at [118, 241] on icon "6561" at bounding box center [140, 241] width 112 height 112
click at [454, 212] on input "a. 6561" at bounding box center [454, 209] width 1 height 3
radio input "true"
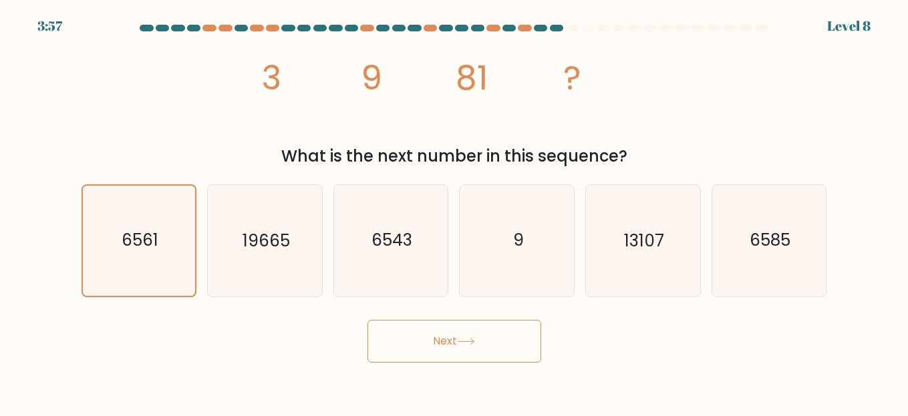
click at [427, 354] on button "Next" at bounding box center [455, 341] width 174 height 43
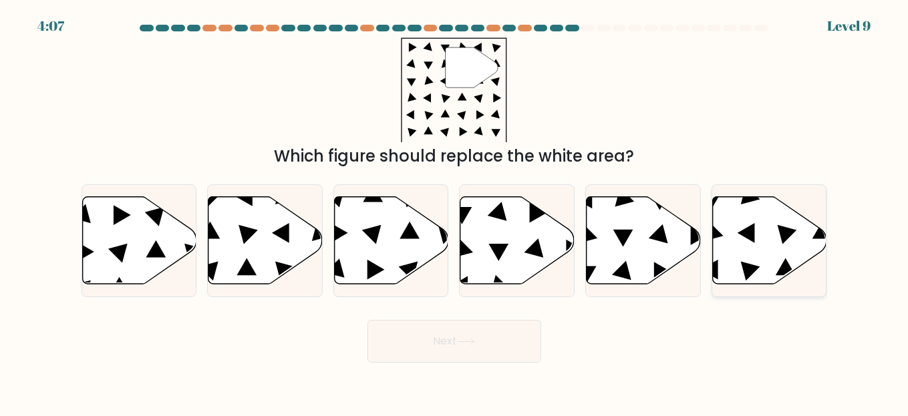
click at [776, 237] on icon at bounding box center [769, 241] width 114 height 88
click at [455, 212] on input "f." at bounding box center [454, 209] width 1 height 3
radio input "true"
click at [450, 341] on button "Next" at bounding box center [455, 341] width 174 height 43
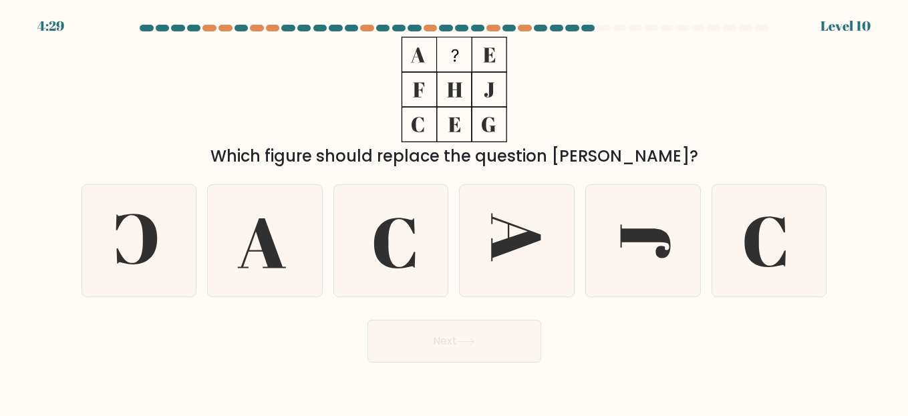
drag, startPoint x: 372, startPoint y: 58, endPoint x: 571, endPoint y: 117, distance: 207.6
click at [570, 117] on div "Which figure should replace the question mark?" at bounding box center [455, 103] width 762 height 132
drag, startPoint x: 365, startPoint y: 50, endPoint x: 571, endPoint y: 114, distance: 216.0
click at [571, 114] on div "Which figure should replace the question mark?" at bounding box center [455, 103] width 762 height 132
click at [759, 247] on icon at bounding box center [770, 241] width 112 height 112
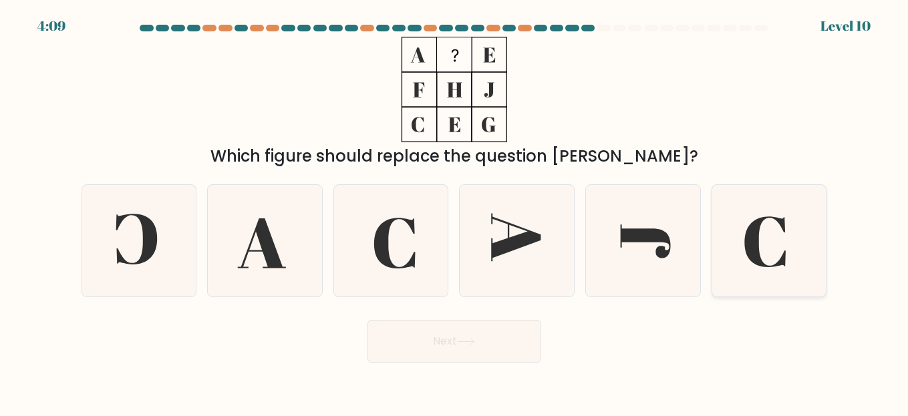
click at [455, 212] on input "f." at bounding box center [454, 209] width 1 height 3
radio input "true"
click at [474, 343] on icon at bounding box center [466, 342] width 16 height 6
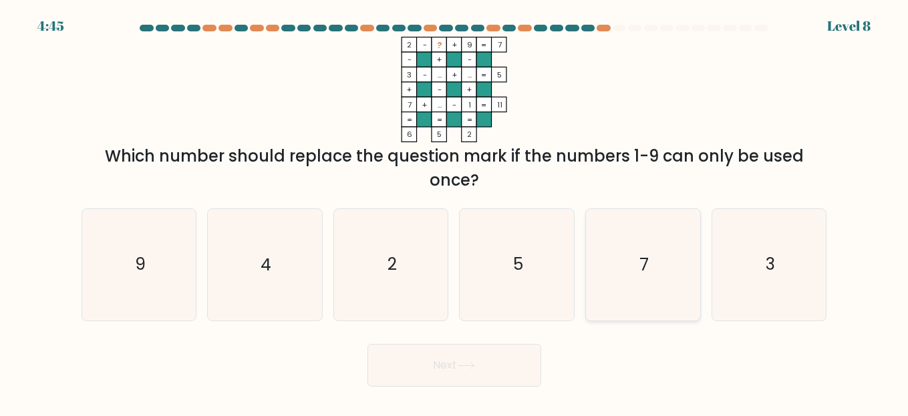
click at [641, 263] on text "7" at bounding box center [644, 264] width 9 height 23
click at [455, 212] on input "e. 7" at bounding box center [454, 209] width 1 height 3
radio input "true"
click at [472, 367] on icon at bounding box center [466, 365] width 18 height 7
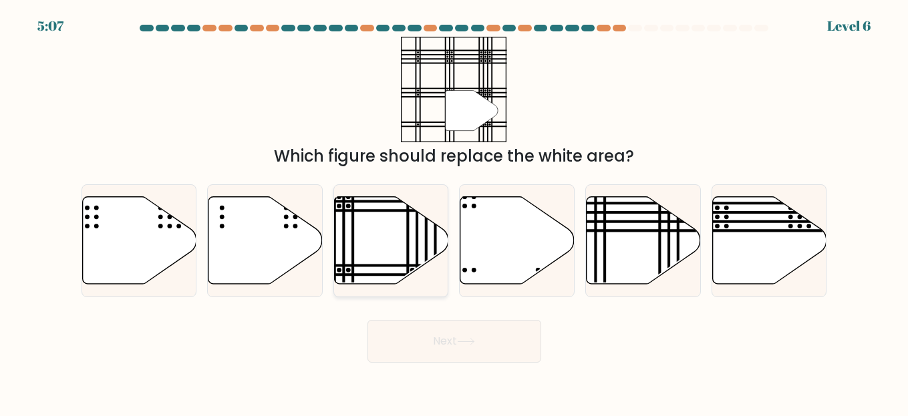
click at [400, 251] on icon at bounding box center [392, 241] width 114 height 88
click at [454, 212] on input "c." at bounding box center [454, 209] width 1 height 3
radio input "true"
click at [451, 339] on button "Next" at bounding box center [455, 341] width 174 height 43
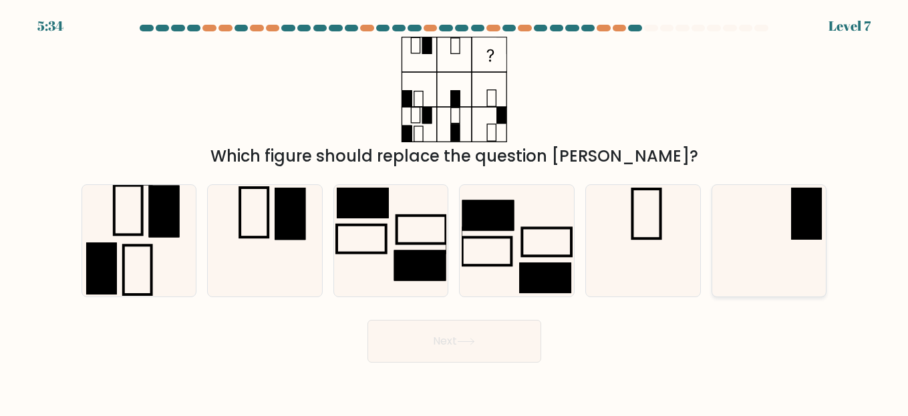
click at [797, 208] on rect at bounding box center [806, 214] width 31 height 52
click at [455, 208] on input "f." at bounding box center [454, 209] width 1 height 3
radio input "true"
click at [483, 353] on button "Next" at bounding box center [455, 341] width 174 height 43
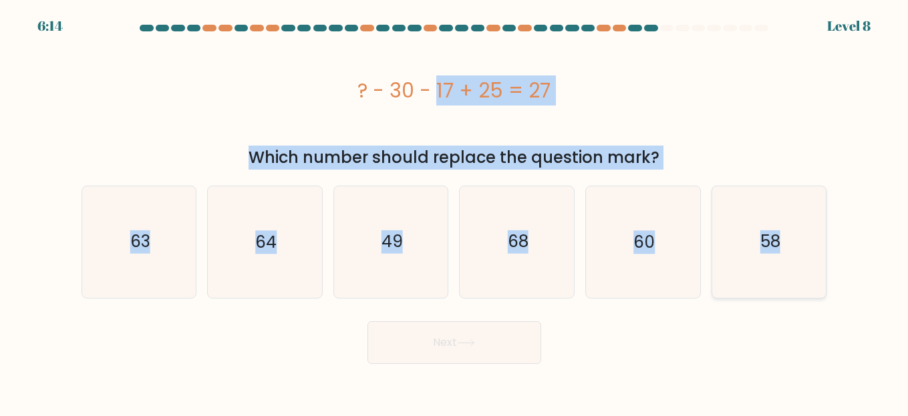
drag, startPoint x: 322, startPoint y: 95, endPoint x: 795, endPoint y: 238, distance: 493.6
click at [795, 238] on form "a." at bounding box center [454, 194] width 908 height 339
click at [395, 244] on text "49" at bounding box center [392, 242] width 21 height 23
click at [454, 212] on input "c. 49" at bounding box center [454, 209] width 1 height 3
radio input "true"
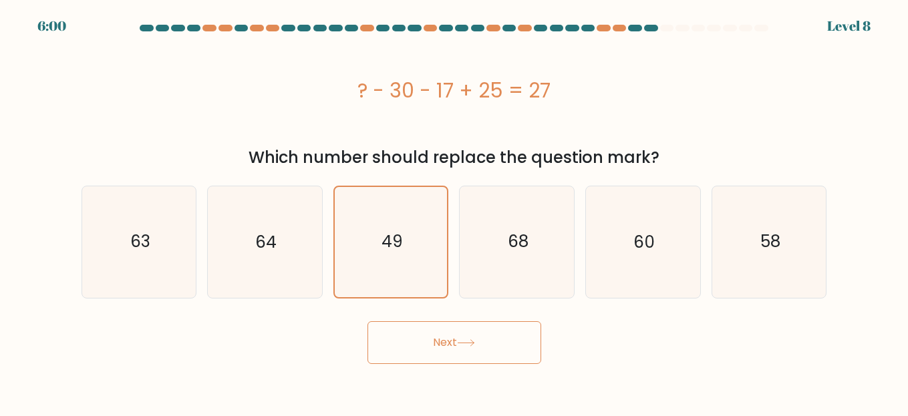
click at [432, 340] on button "Next" at bounding box center [455, 342] width 174 height 43
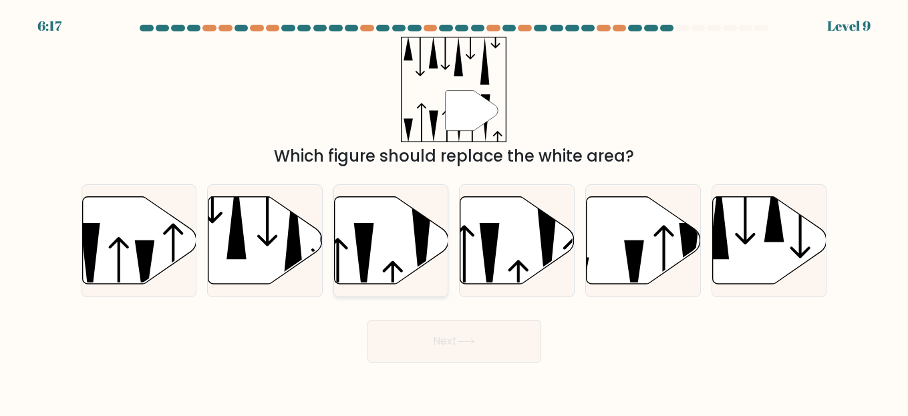
click at [432, 239] on icon at bounding box center [392, 241] width 114 height 88
click at [454, 212] on input "c." at bounding box center [454, 209] width 1 height 3
radio input "true"
click at [460, 339] on icon at bounding box center [466, 341] width 18 height 7
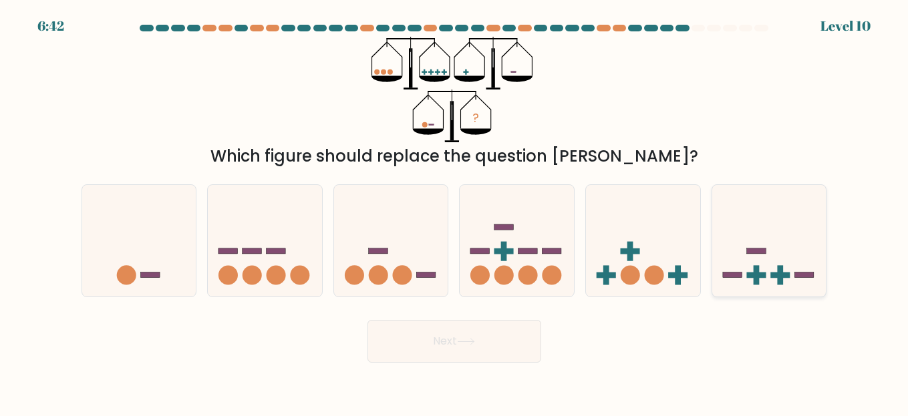
click at [730, 265] on icon at bounding box center [769, 241] width 114 height 94
click at [455, 212] on input "f." at bounding box center [454, 209] width 1 height 3
radio input "true"
click at [456, 342] on button "Next" at bounding box center [455, 341] width 174 height 43
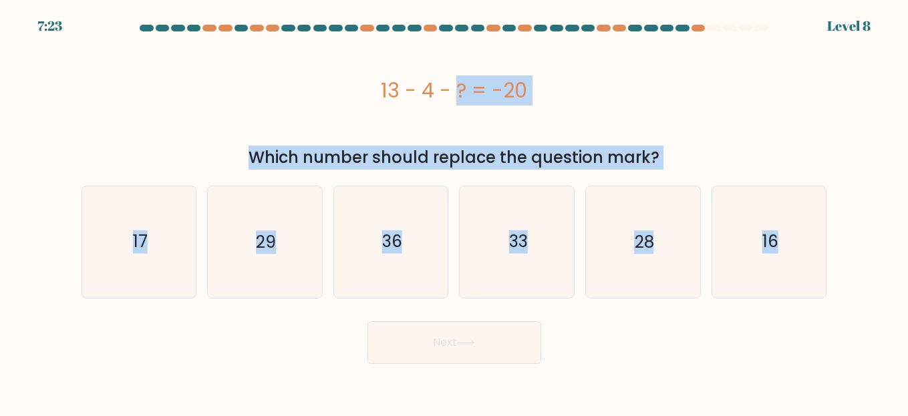
drag, startPoint x: 372, startPoint y: 87, endPoint x: 873, endPoint y: 249, distance: 526.2
click at [873, 249] on form "a." at bounding box center [454, 194] width 908 height 339
click at [261, 245] on text "29" at bounding box center [266, 242] width 20 height 23
click at [454, 212] on input "b. 29" at bounding box center [454, 209] width 1 height 3
radio input "true"
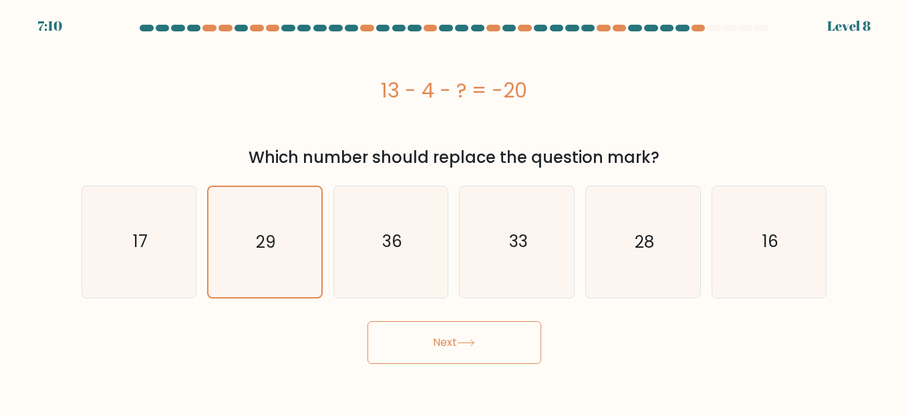
click at [454, 337] on button "Next" at bounding box center [455, 342] width 174 height 43
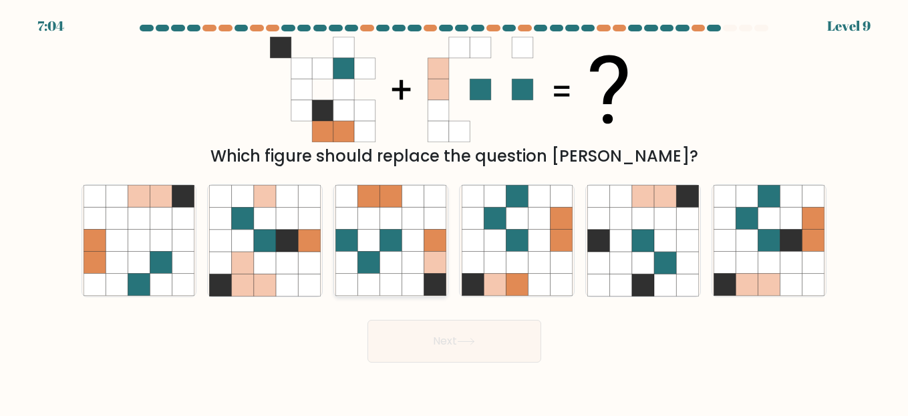
click at [375, 240] on icon at bounding box center [369, 241] width 22 height 22
click at [454, 212] on input "c." at bounding box center [454, 209] width 1 height 3
radio input "true"
click at [460, 358] on button "Next" at bounding box center [455, 341] width 174 height 43
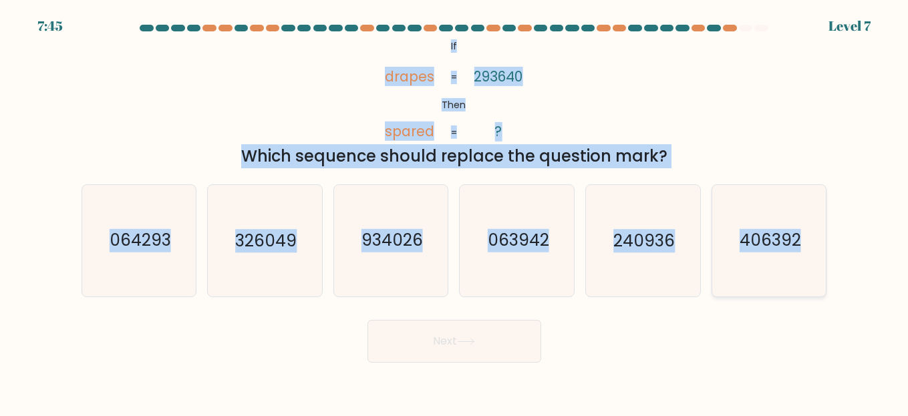
drag, startPoint x: 425, startPoint y: 40, endPoint x: 809, endPoint y: 241, distance: 433.4
click at [809, 241] on form "If ?" at bounding box center [454, 194] width 908 height 338
drag, startPoint x: 533, startPoint y: 238, endPoint x: 275, endPoint y: 8, distance: 345.0
click at [531, 238] on text "063942" at bounding box center [517, 240] width 61 height 23
click at [455, 212] on input "d. 063942" at bounding box center [454, 209] width 1 height 3
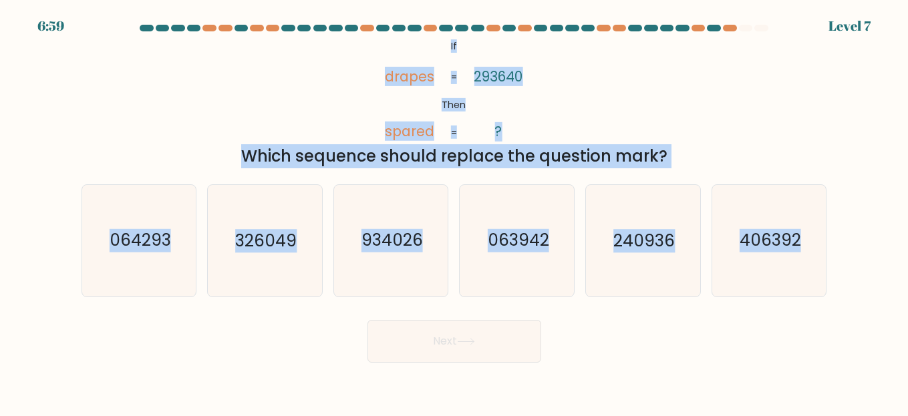
radio input "true"
click at [491, 346] on button "Next" at bounding box center [455, 341] width 174 height 43
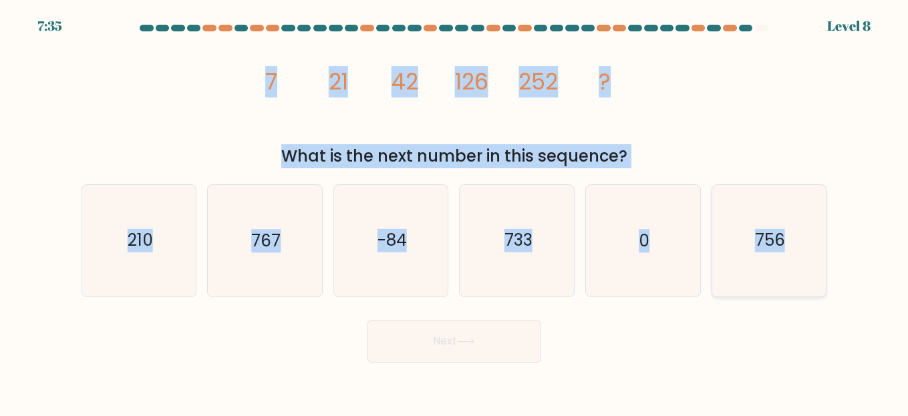
drag, startPoint x: 231, startPoint y: 73, endPoint x: 787, endPoint y: 235, distance: 579.0
click at [787, 235] on form at bounding box center [454, 194] width 908 height 338
click at [774, 242] on text "756" at bounding box center [770, 240] width 30 height 23
click at [455, 212] on input "f. 756" at bounding box center [454, 209] width 1 height 3
radio input "true"
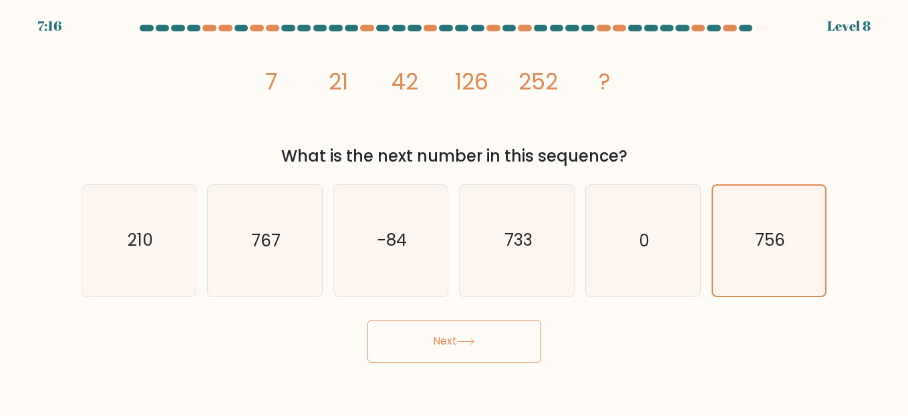
click at [468, 342] on icon at bounding box center [466, 341] width 18 height 7
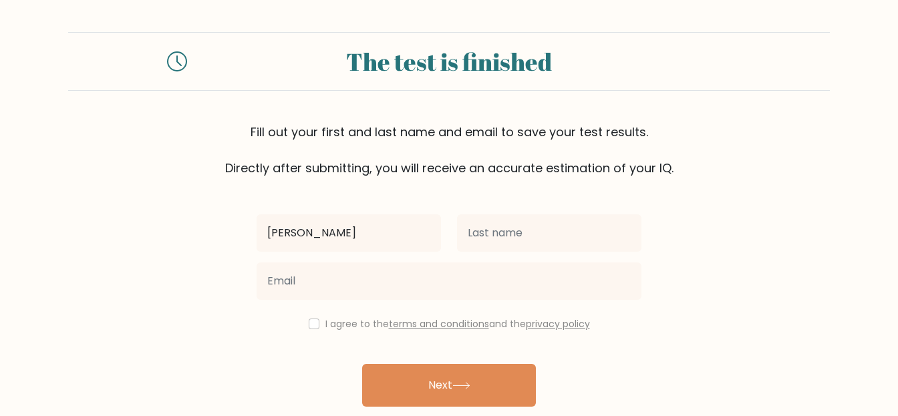
type input "[PERSON_NAME]"
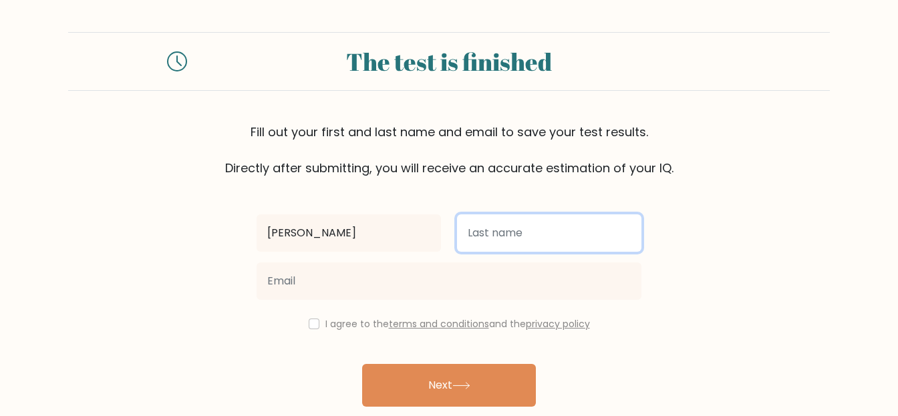
click at [486, 225] on input "text" at bounding box center [549, 233] width 184 height 37
type input "[PERSON_NAME]"
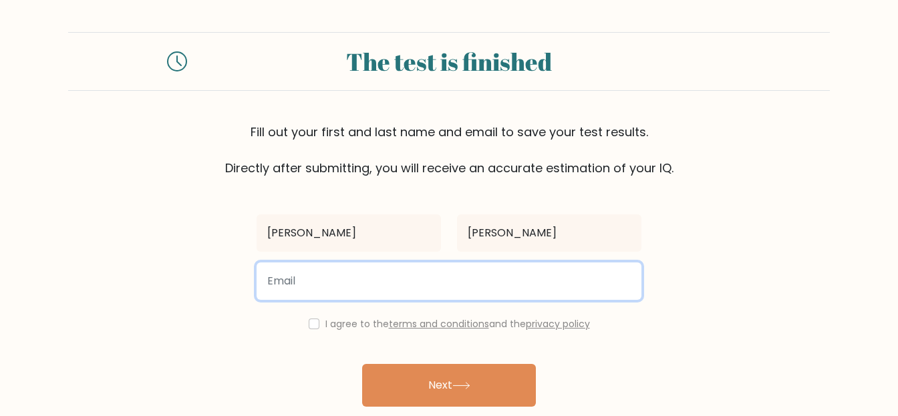
click at [369, 290] on input "email" at bounding box center [449, 281] width 385 height 37
type input "[EMAIL_ADDRESS][DOMAIN_NAME]"
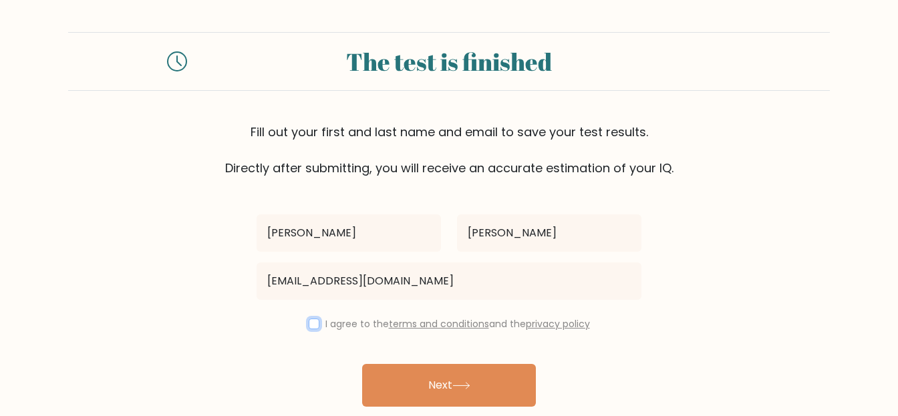
click at [311, 329] on input "checkbox" at bounding box center [314, 324] width 11 height 11
checkbox input "true"
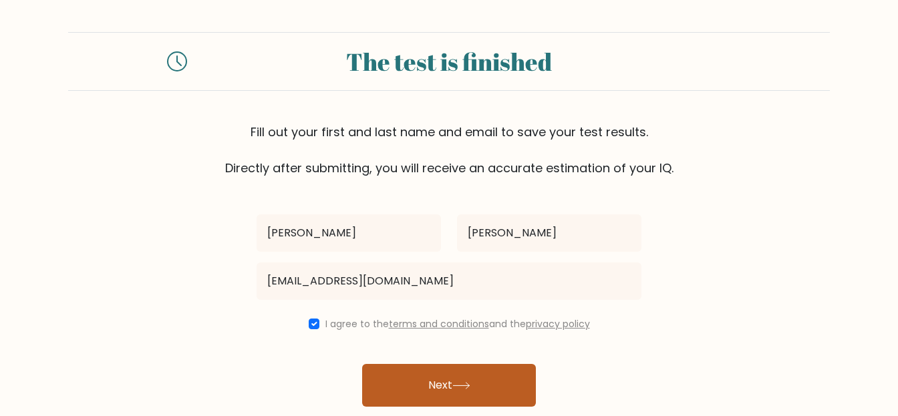
click at [466, 385] on icon at bounding box center [461, 385] width 18 height 7
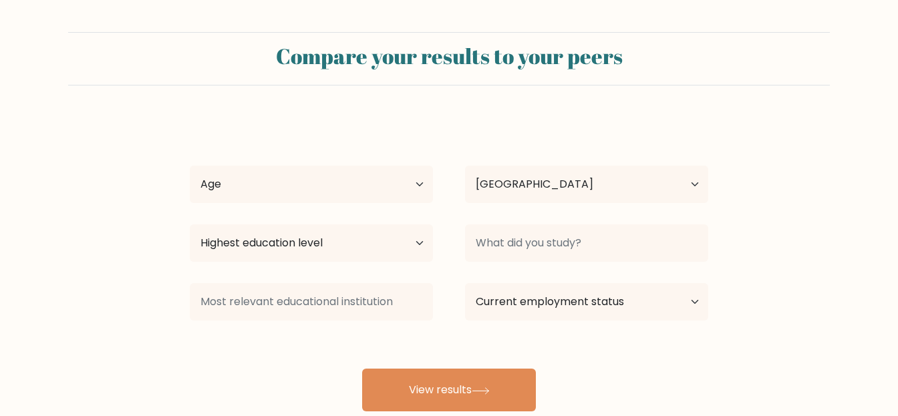
select select "CR"
click at [404, 184] on select "Age Under [DEMOGRAPHIC_DATA] [DEMOGRAPHIC_DATA] [DEMOGRAPHIC_DATA] [DEMOGRAPHIC…" at bounding box center [311, 184] width 243 height 37
select select "35_44"
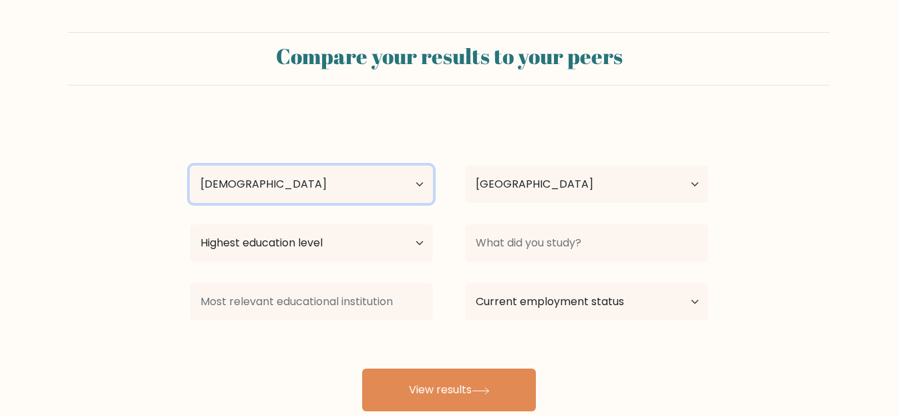
click at [190, 166] on select "Age Under [DEMOGRAPHIC_DATA] [DEMOGRAPHIC_DATA] [DEMOGRAPHIC_DATA] [DEMOGRAPHIC…" at bounding box center [311, 184] width 243 height 37
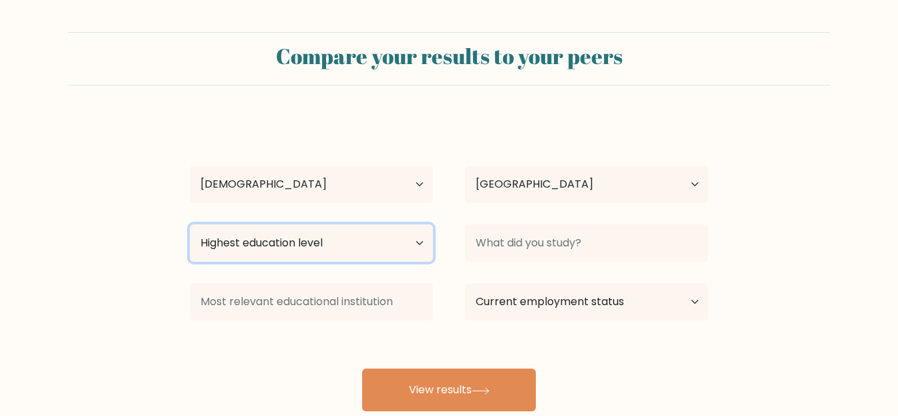
click at [355, 246] on select "Highest education level No schooling Primary Lower Secondary Upper Secondary Oc…" at bounding box center [311, 243] width 243 height 37
select select "bachelors_degree"
click at [190, 225] on select "Highest education level No schooling Primary Lower Secondary Upper Secondary Oc…" at bounding box center [311, 243] width 243 height 37
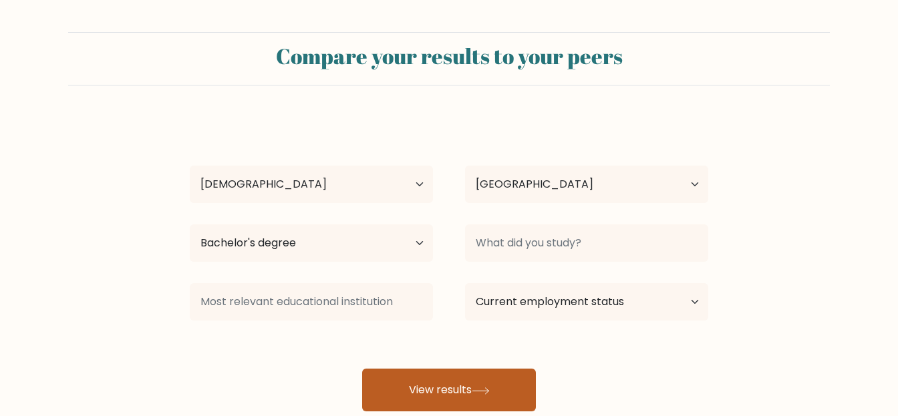
click at [461, 387] on button "View results" at bounding box center [449, 390] width 174 height 43
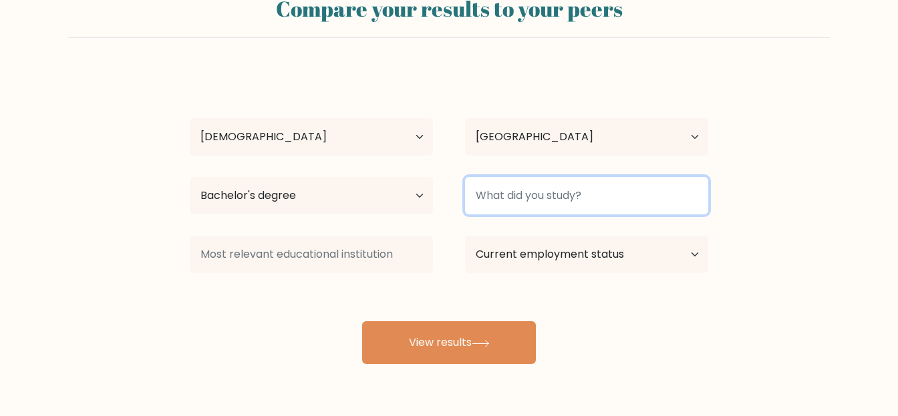
scroll to position [90, 0]
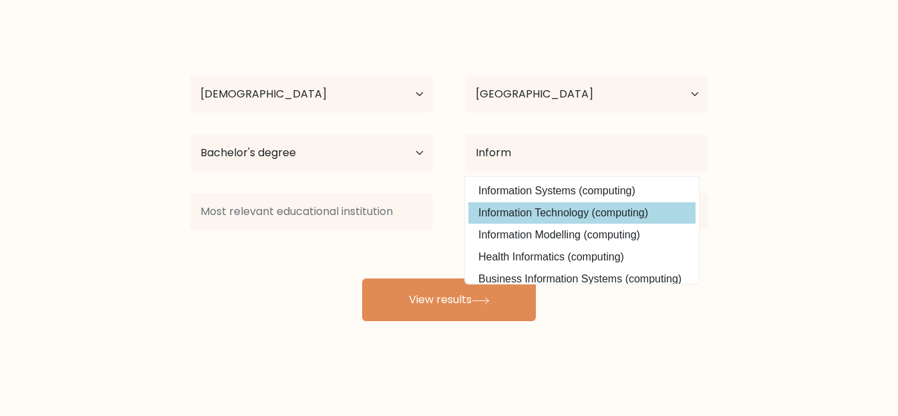
click at [584, 207] on option "Information Technology (computing)" at bounding box center [581, 212] width 227 height 21
type input "Information Technology"
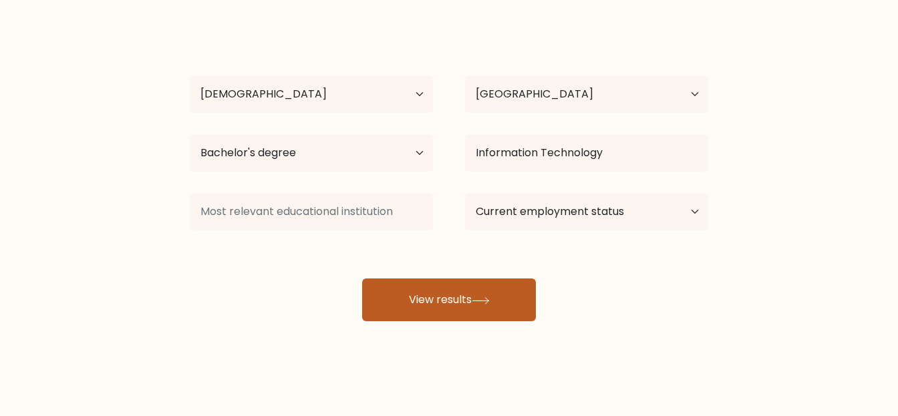
click at [511, 294] on button "View results" at bounding box center [449, 300] width 174 height 43
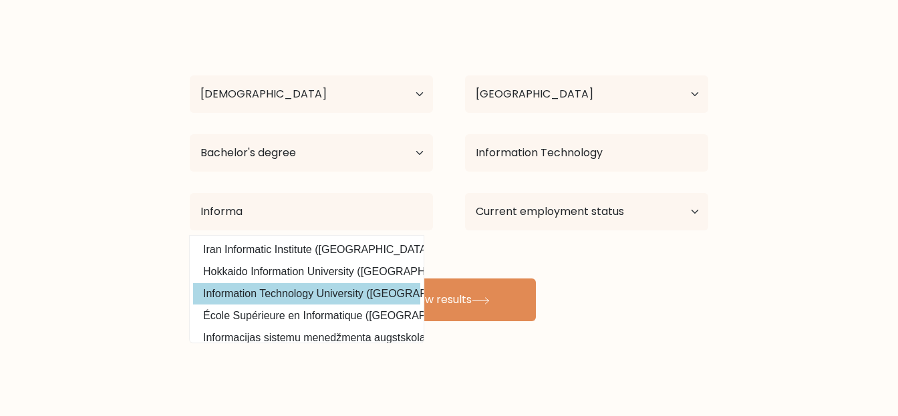
click at [280, 287] on div "Mariana Jimenez Age Under 18 years old 18-24 years old 25-34 years old 35-44 ye…" at bounding box center [449, 174] width 535 height 294
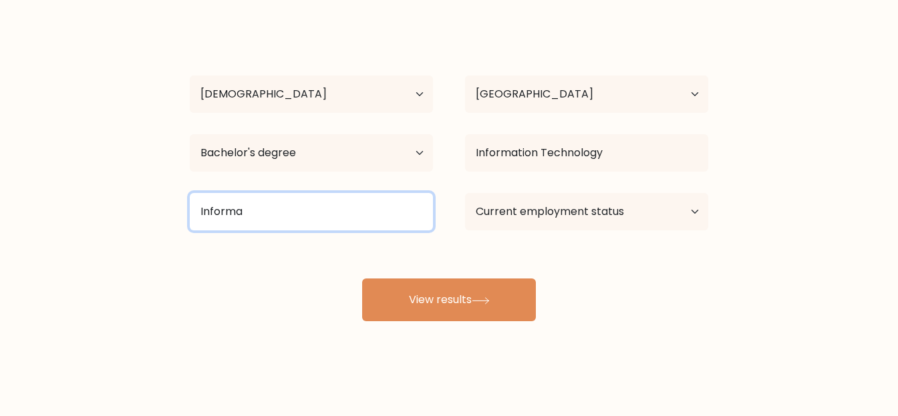
click at [261, 211] on input "Informa" at bounding box center [311, 211] width 243 height 37
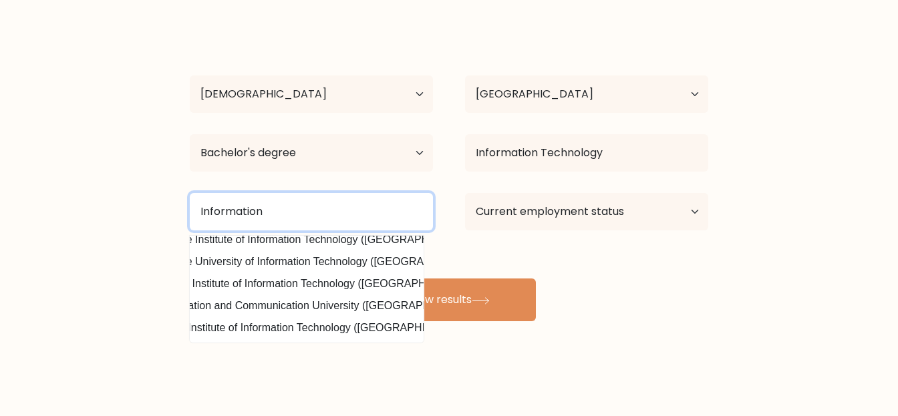
scroll to position [130, 0]
type input "Information"
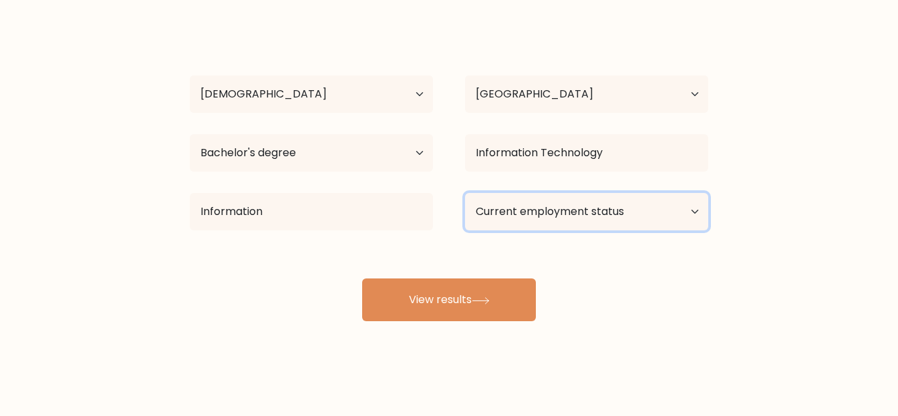
click at [543, 206] on select "Current employment status Employed Student Retired Other / prefer not to answer" at bounding box center [586, 211] width 243 height 37
select select "other"
click at [465, 193] on select "Current employment status Employed Student Retired Other / prefer not to answer" at bounding box center [586, 211] width 243 height 37
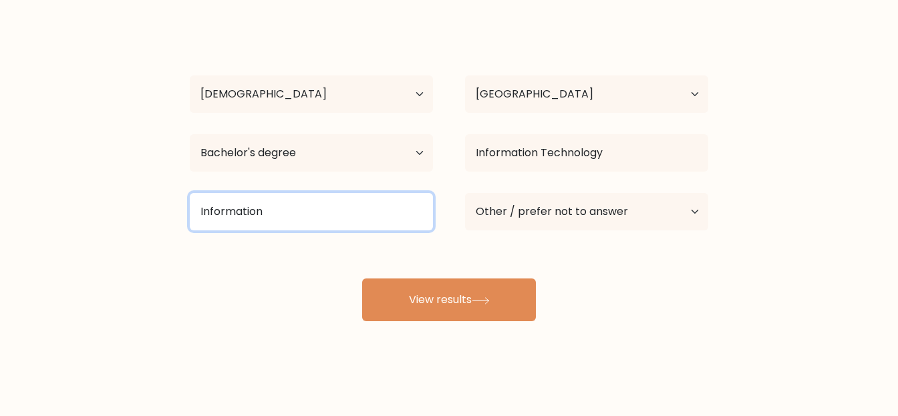
click at [277, 208] on input "Information" at bounding box center [311, 211] width 243 height 37
drag, startPoint x: 278, startPoint y: 214, endPoint x: 327, endPoint y: 202, distance: 50.2
click at [279, 214] on input "Information" at bounding box center [311, 211] width 243 height 37
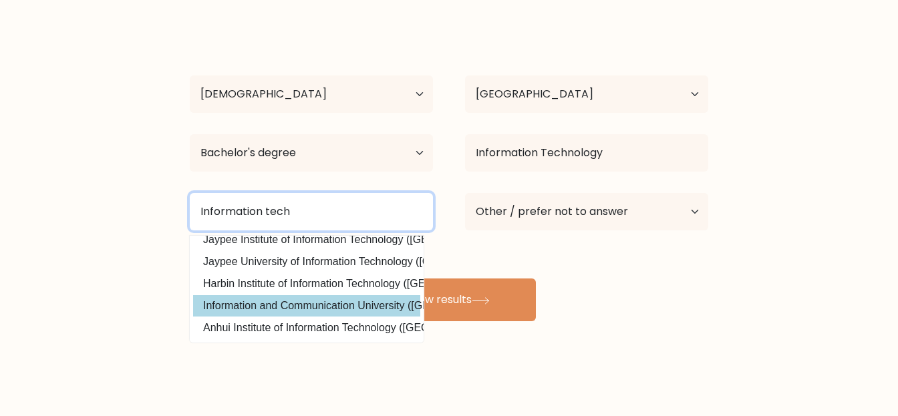
type input "Information tech"
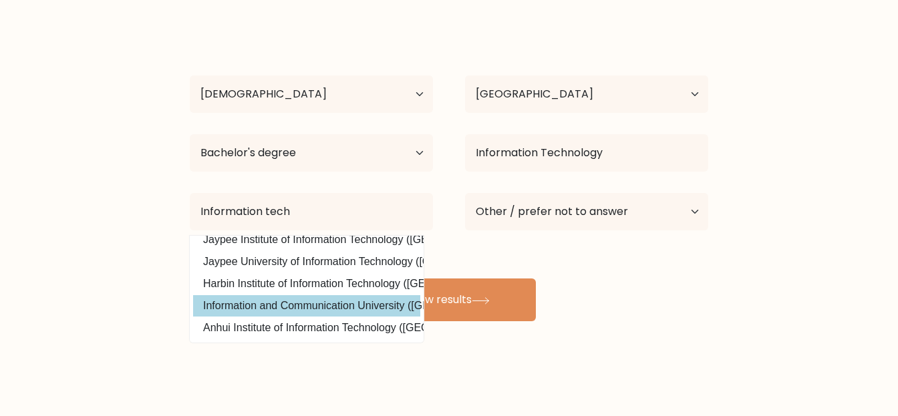
click at [269, 295] on div "Mariana Jimenez Age Under 18 years old 18-24 years old 25-34 years old 35-44 ye…" at bounding box center [449, 174] width 535 height 294
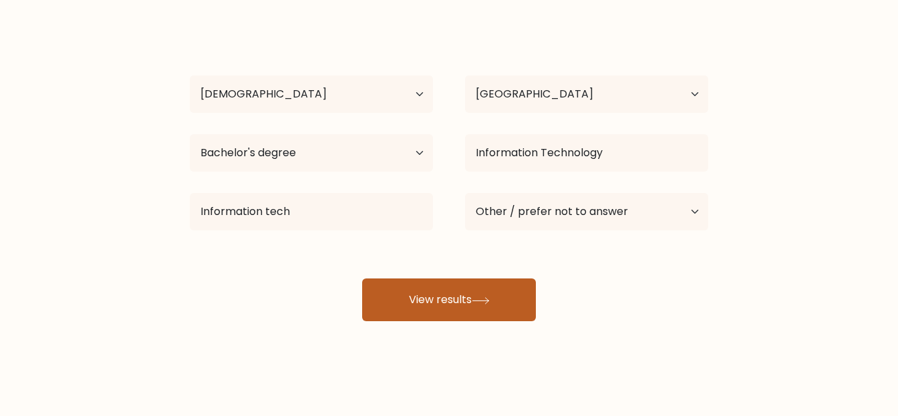
click at [466, 294] on button "View results" at bounding box center [449, 300] width 174 height 43
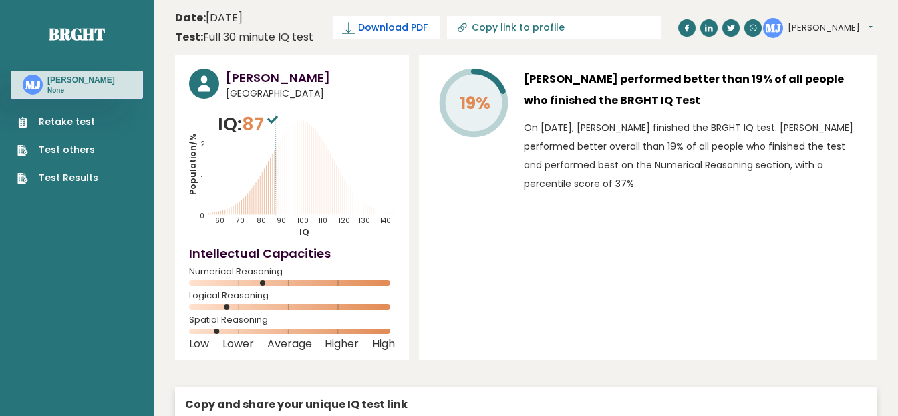
click at [409, 27] on span "Download PDF" at bounding box center [392, 28] width 69 height 14
